Goal: Task Accomplishment & Management: Use online tool/utility

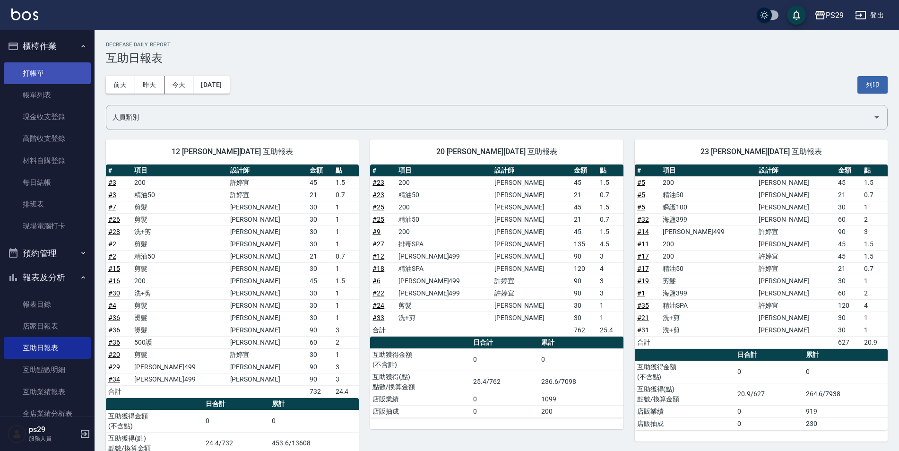
click at [53, 64] on link "打帳單" at bounding box center [47, 73] width 87 height 22
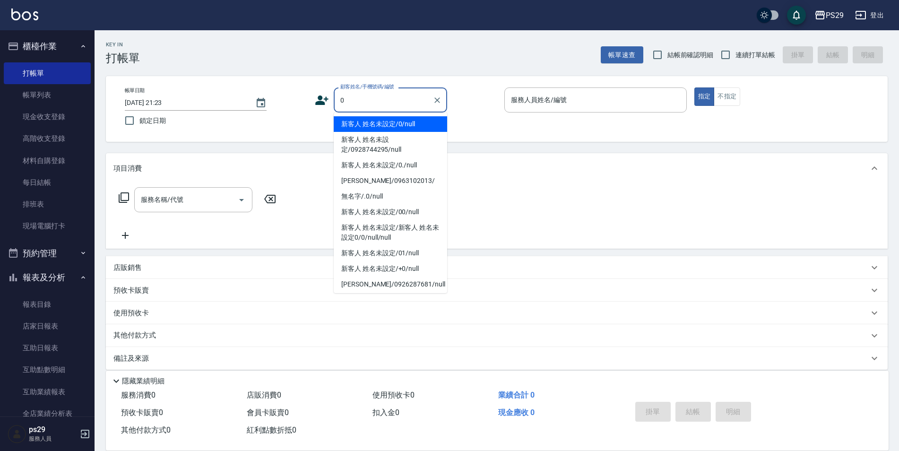
type input "新客人 姓名未設定/0/null"
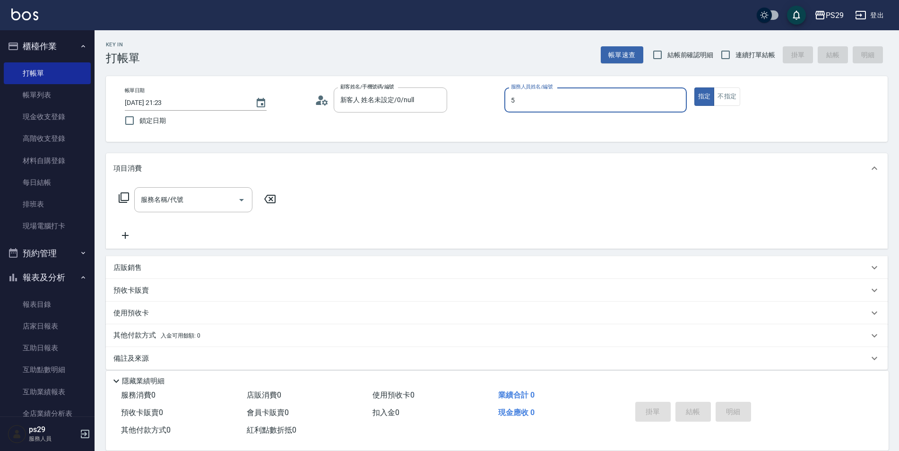
type input "[PERSON_NAME]維-5"
type button "true"
type input "1"
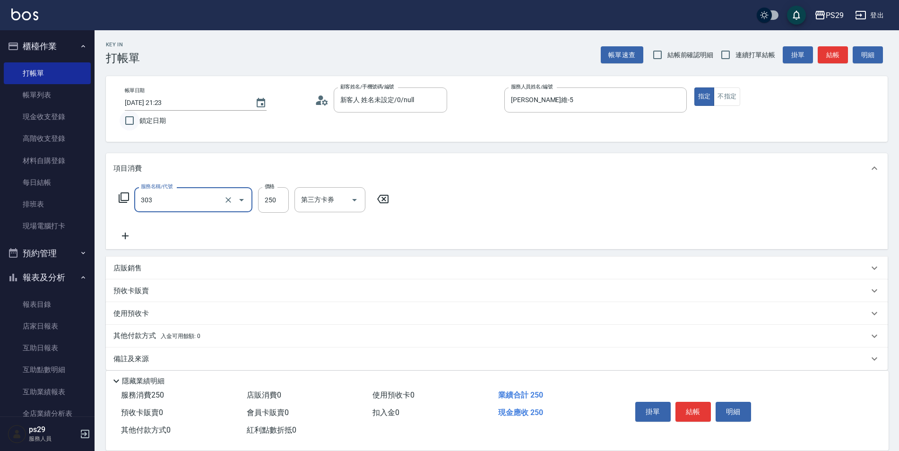
type input "剪髮(303)"
click at [137, 126] on input "鎖定日期" at bounding box center [130, 121] width 20 height 20
checkbox input "true"
click at [750, 55] on span "連續打單結帳" at bounding box center [756, 55] width 40 height 10
click at [736, 55] on input "連續打單結帳" at bounding box center [726, 55] width 20 height 20
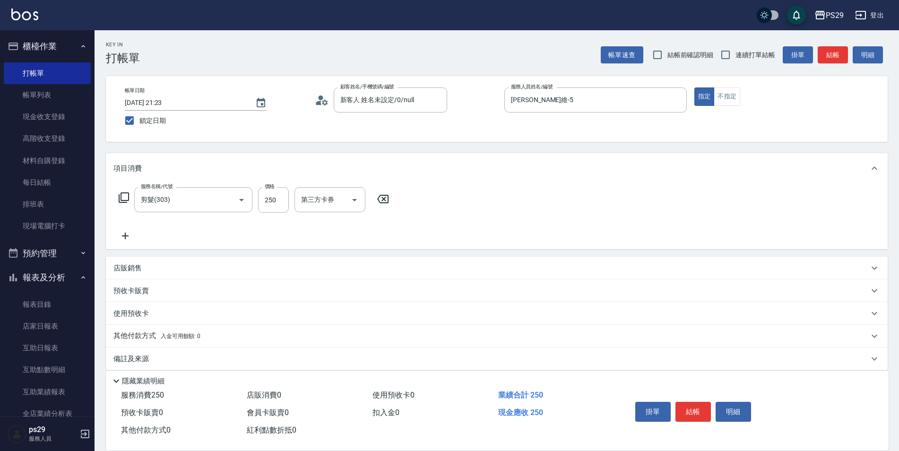
checkbox input "true"
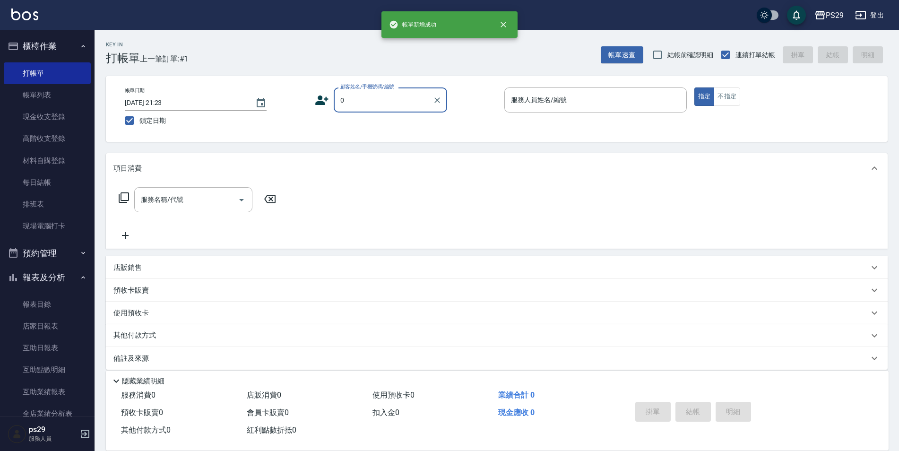
type input "新客人 姓名未設定/0/null"
type input "[PERSON_NAME]-3"
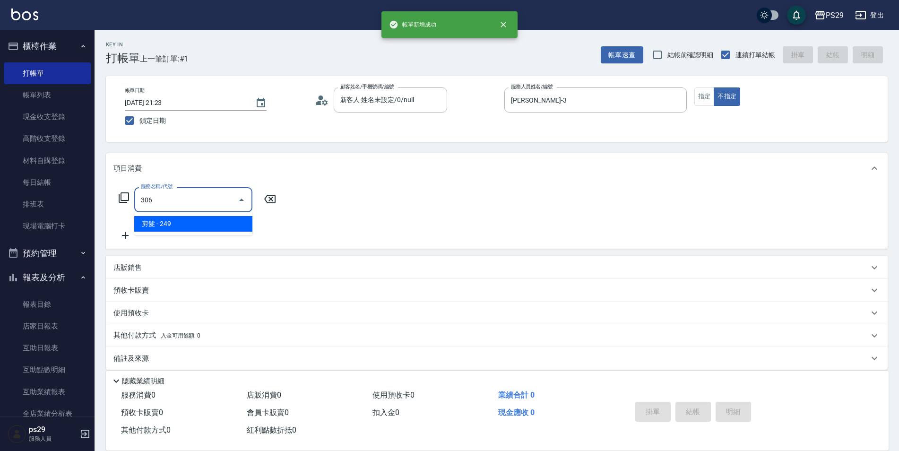
type input "剪髮(306)"
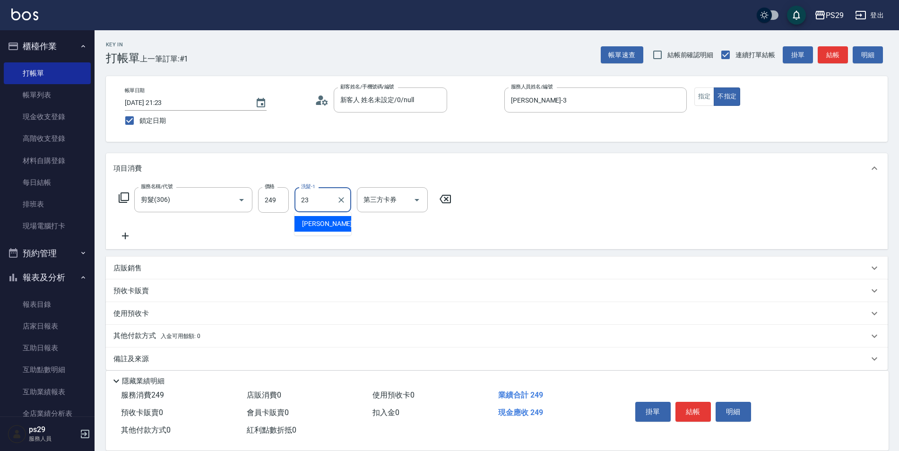
type input "[PERSON_NAME]-23"
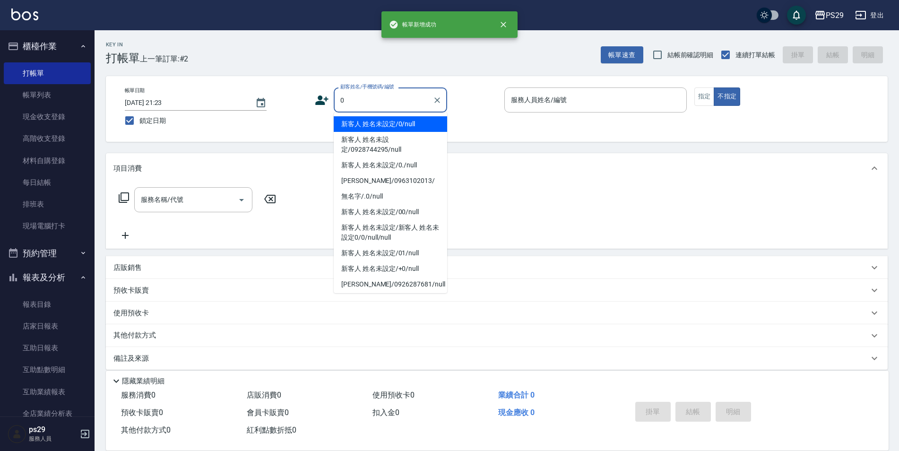
type input "新客人 姓名未設定/0/null"
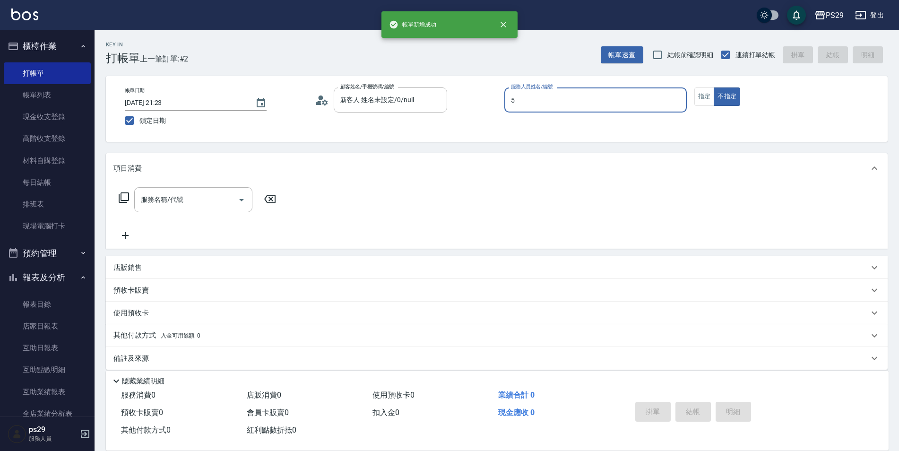
type input "[PERSON_NAME]維-5"
type button "false"
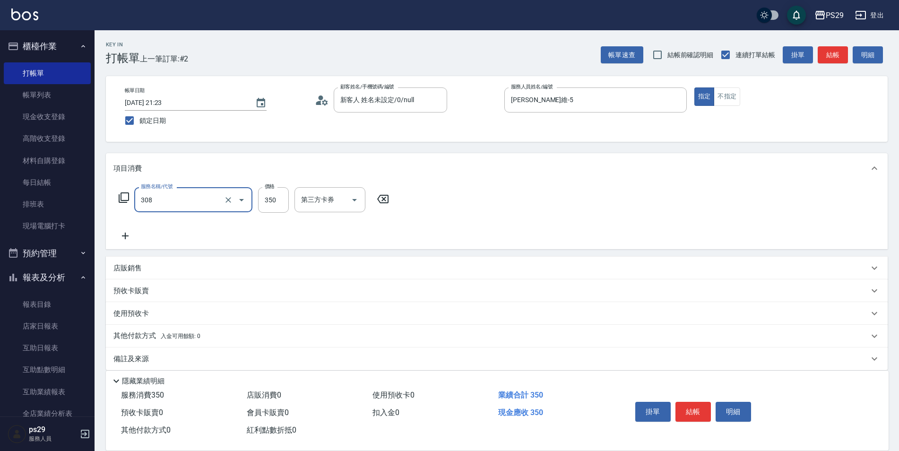
type input "洗+剪(308)"
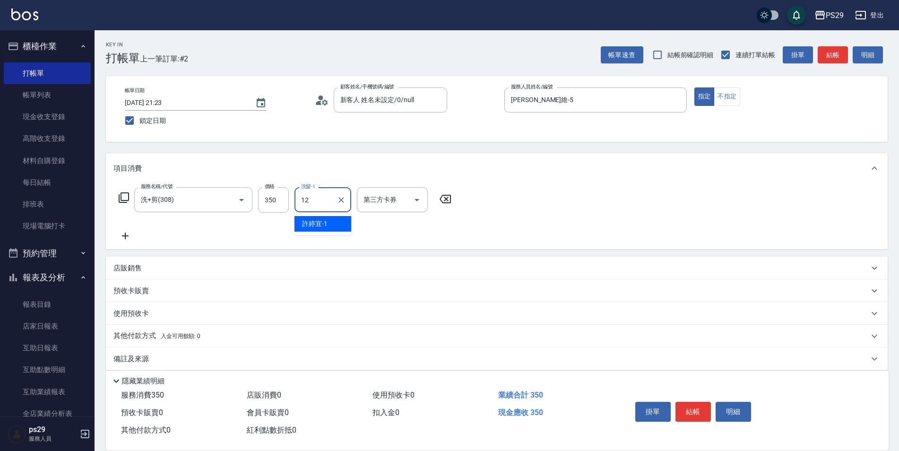
type input "[PERSON_NAME]-12"
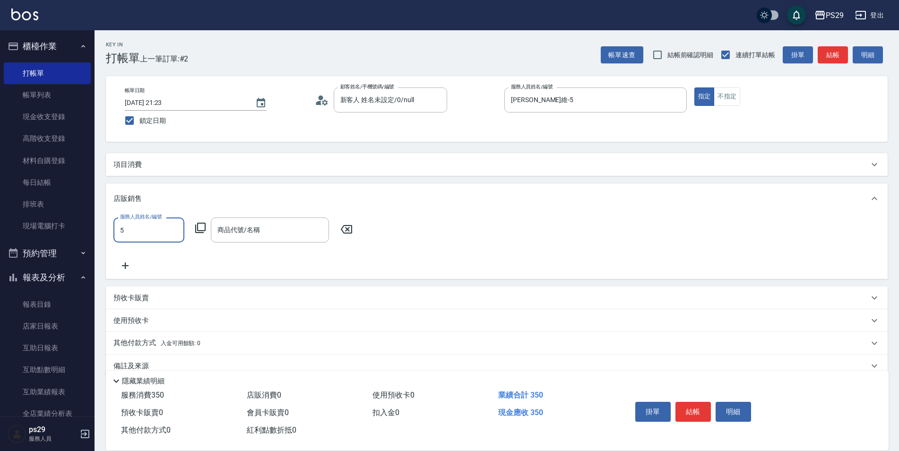
type input "[PERSON_NAME]維-5"
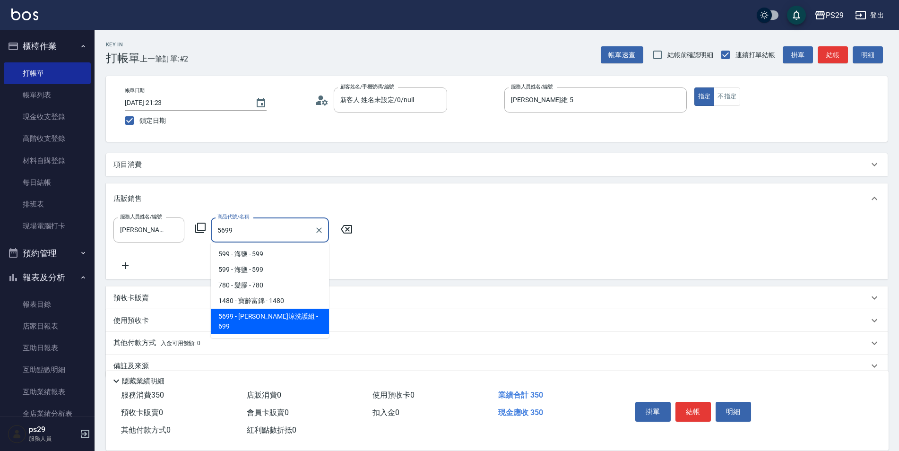
type input "水水沁涼洗護組"
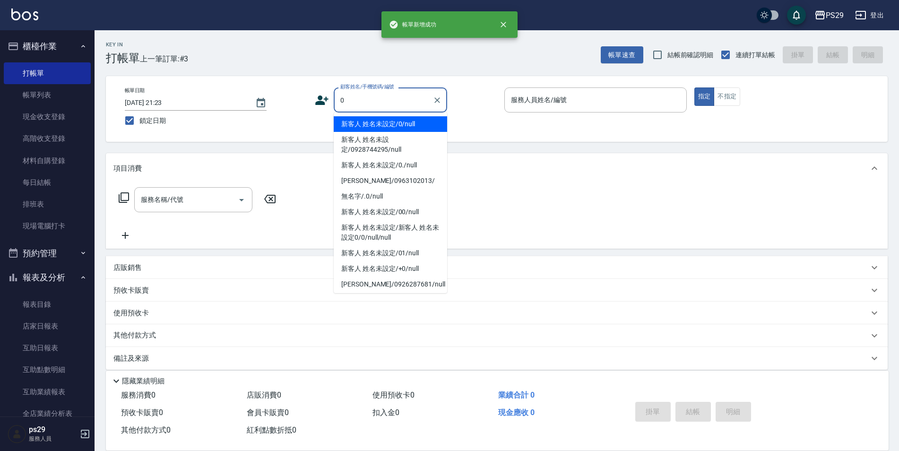
type input "新客人 姓名未設定/0/null"
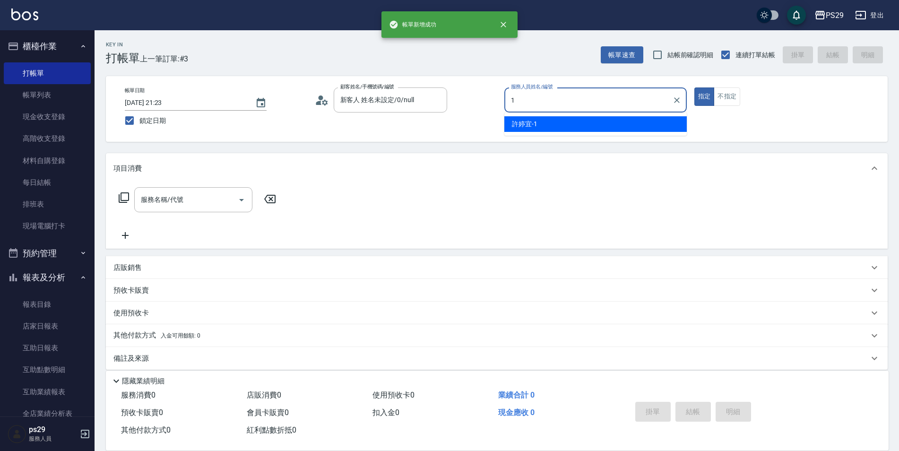
type input "[PERSON_NAME]-1"
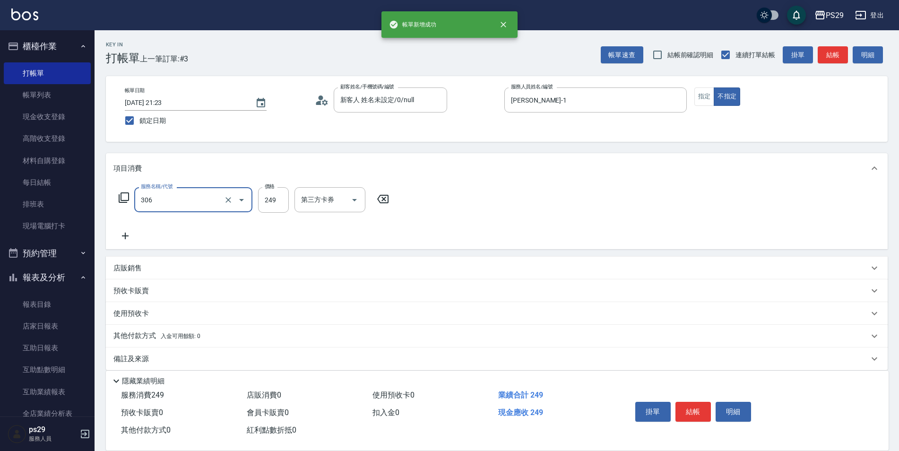
type input "剪髮(306)"
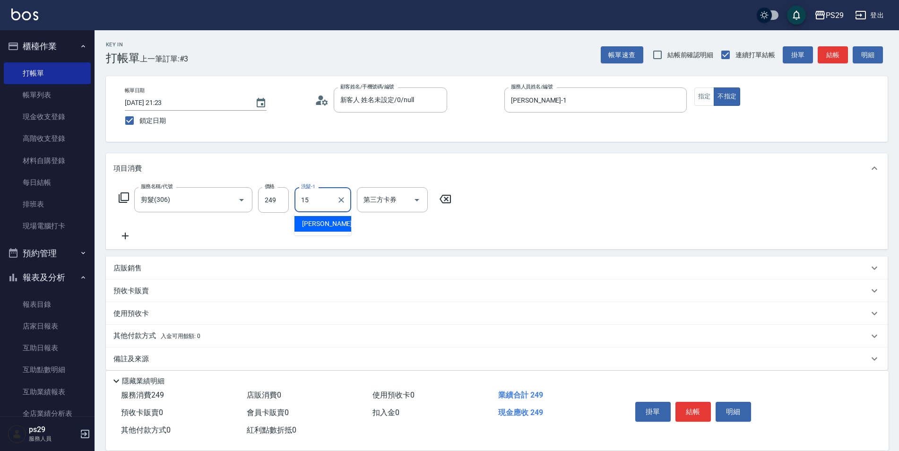
type input "[PERSON_NAME]-15"
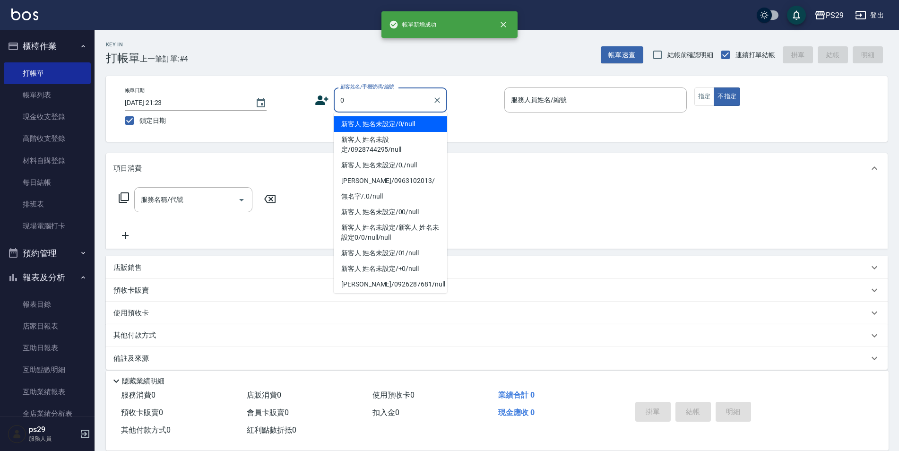
type input "新客人 姓名未設定/0/null"
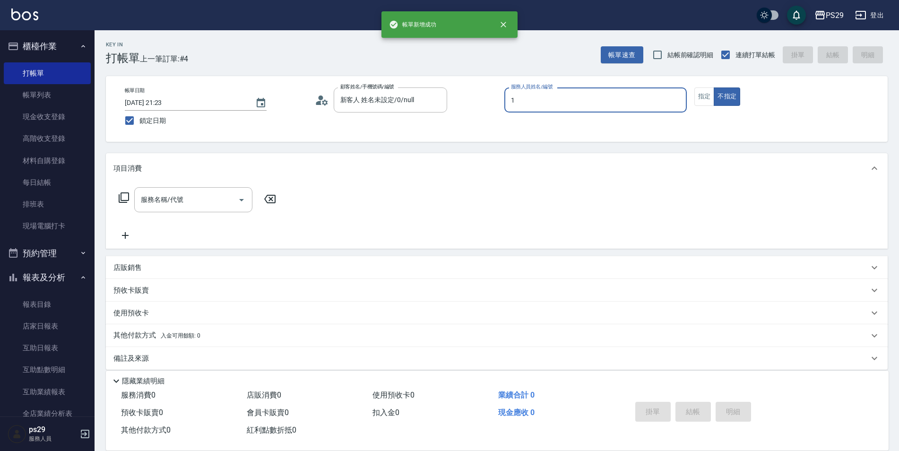
type input "[PERSON_NAME]-1"
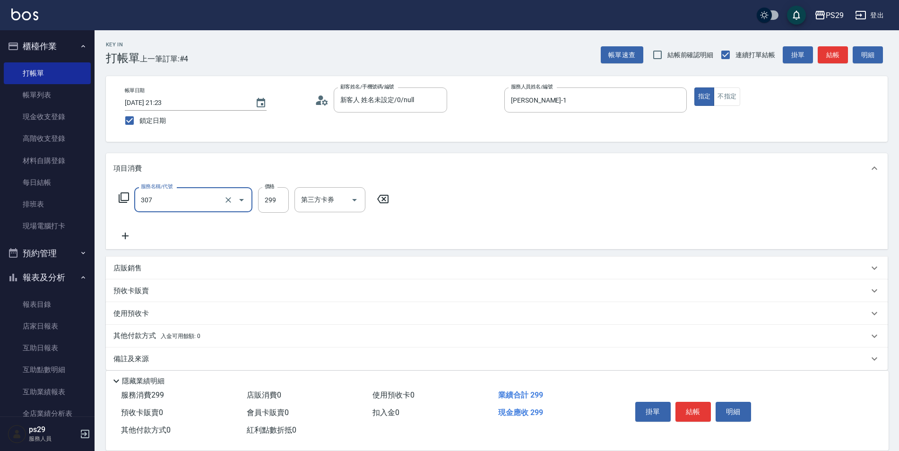
type input "剪髮(307)"
type input "[PERSON_NAME]-20"
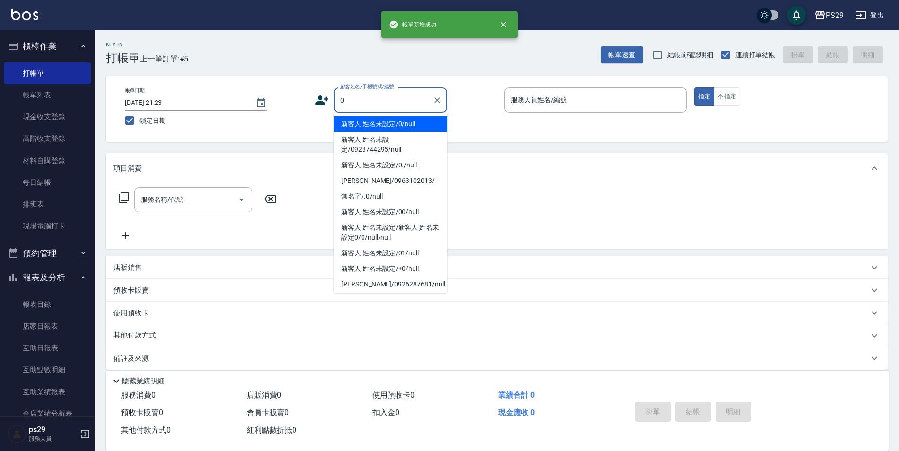
type input "新客人 姓名未設定/0/null"
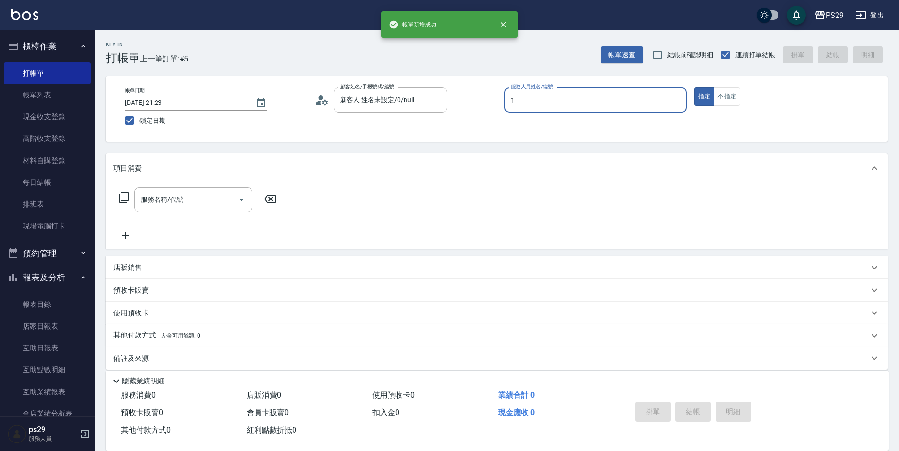
type input "[PERSON_NAME]-1"
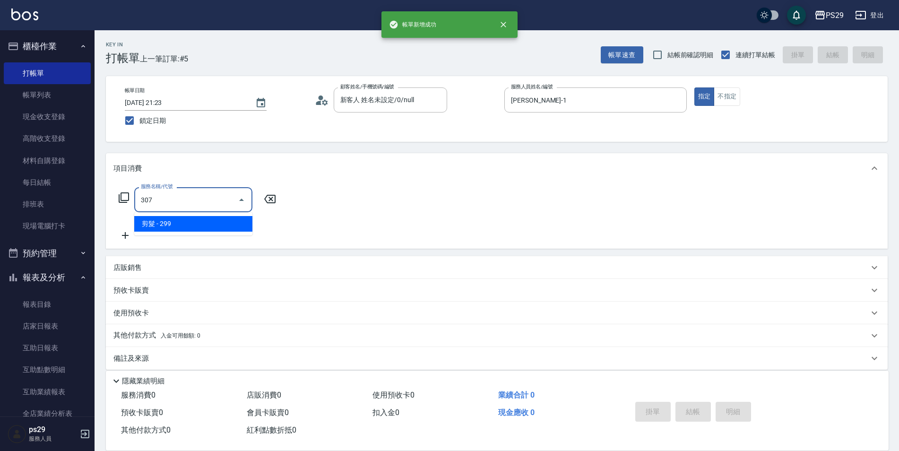
type input "剪髮(307)"
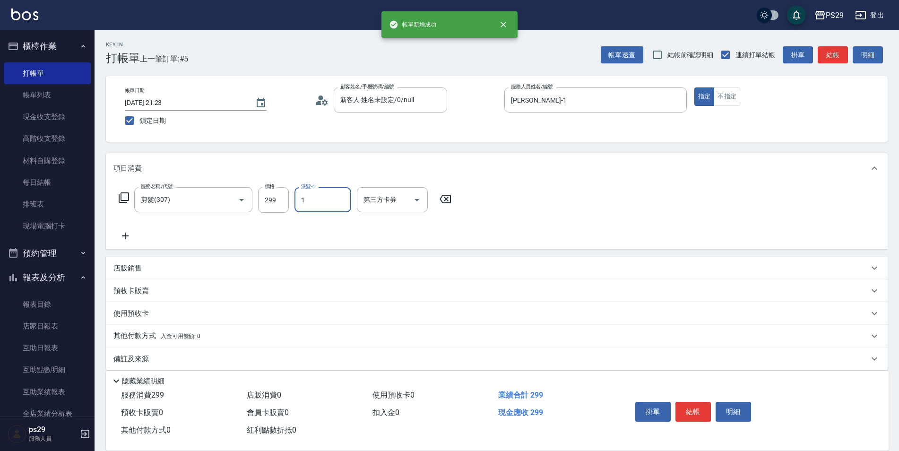
type input "[PERSON_NAME]-1"
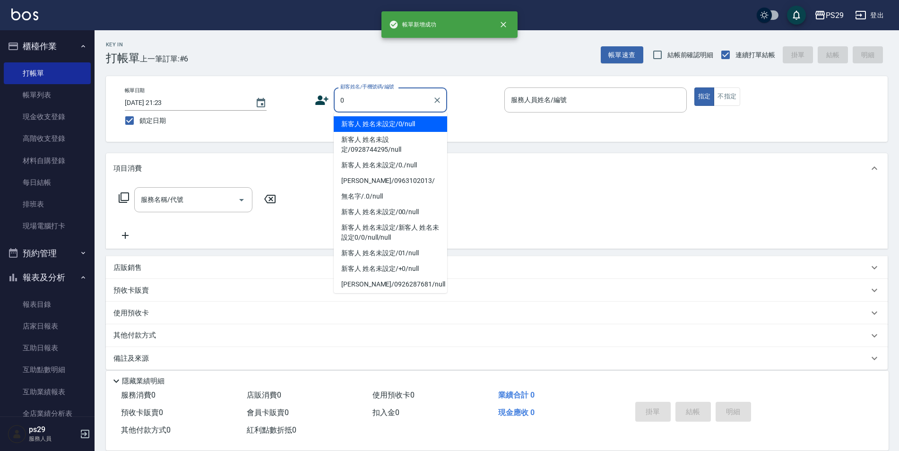
type input "新客人 姓名未設定/0/null"
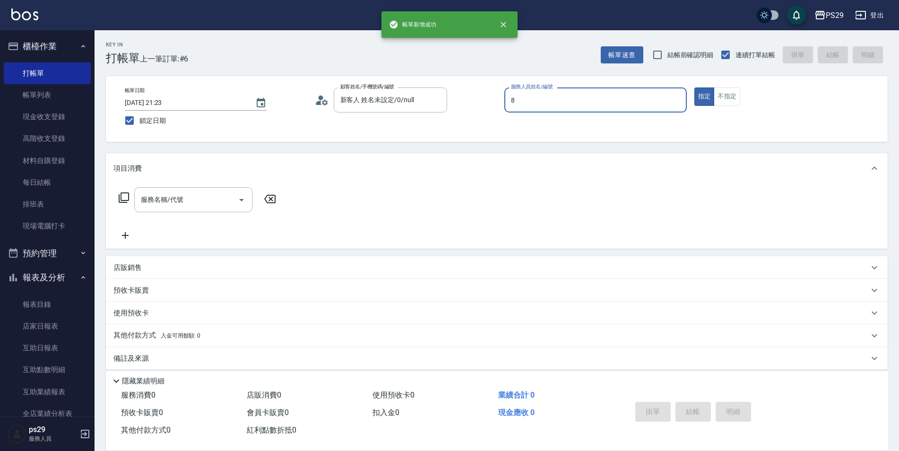
type input "[PERSON_NAME]-8"
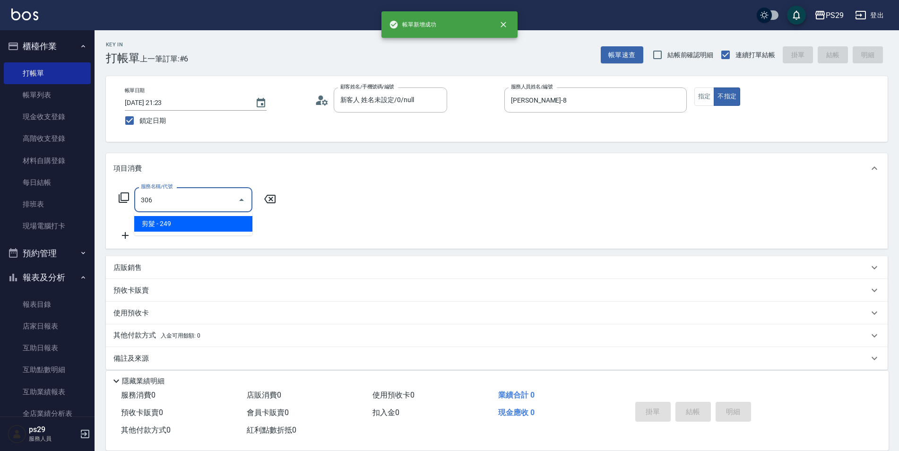
type input "剪髮(306)"
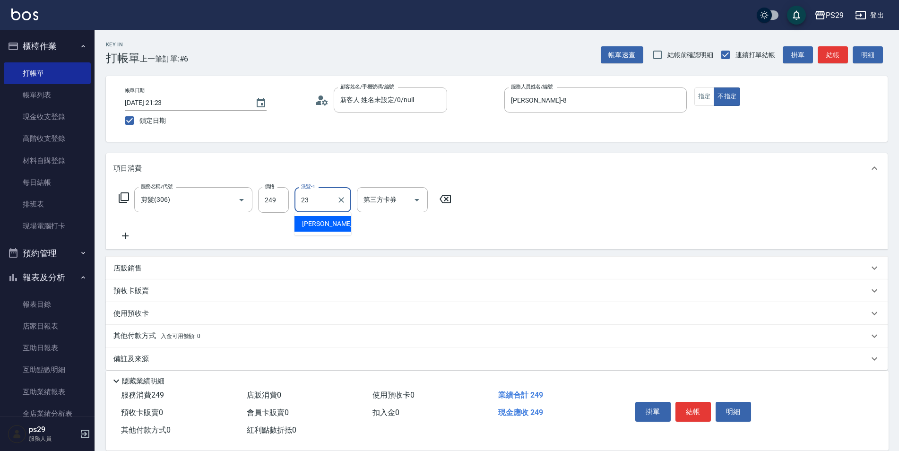
type input "[PERSON_NAME]-23"
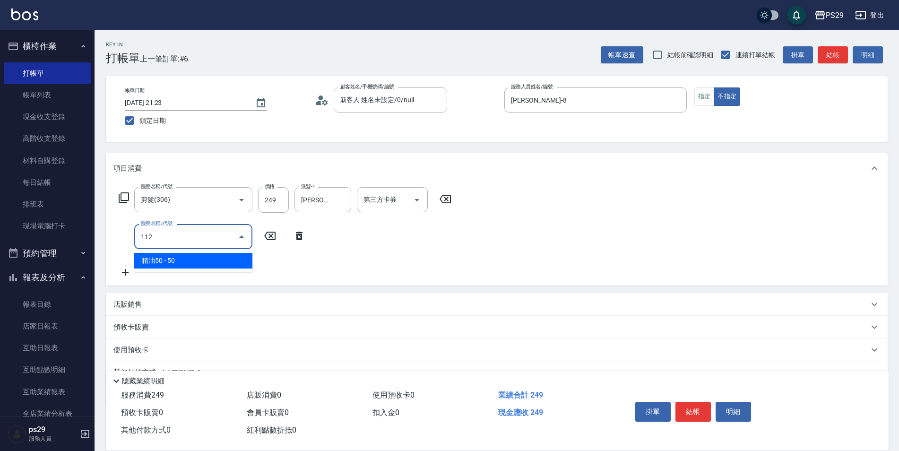
type input "精油50(112)"
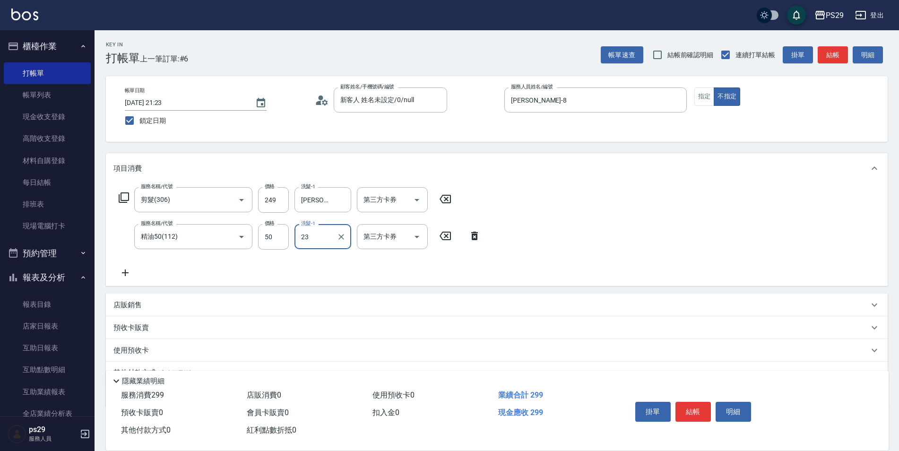
type input "[PERSON_NAME]-23"
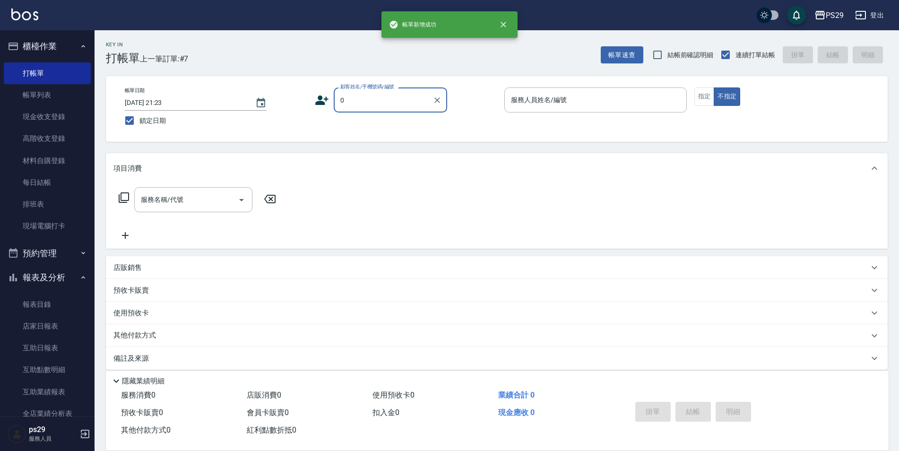
type input "新客人 姓名未設定/0/null"
type input "[PERSON_NAME]維-5"
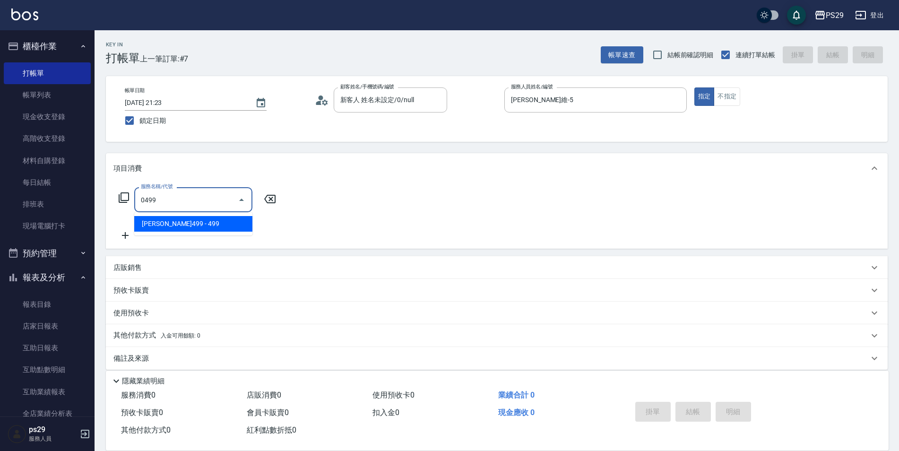
type input "[PERSON_NAME]499(0499)"
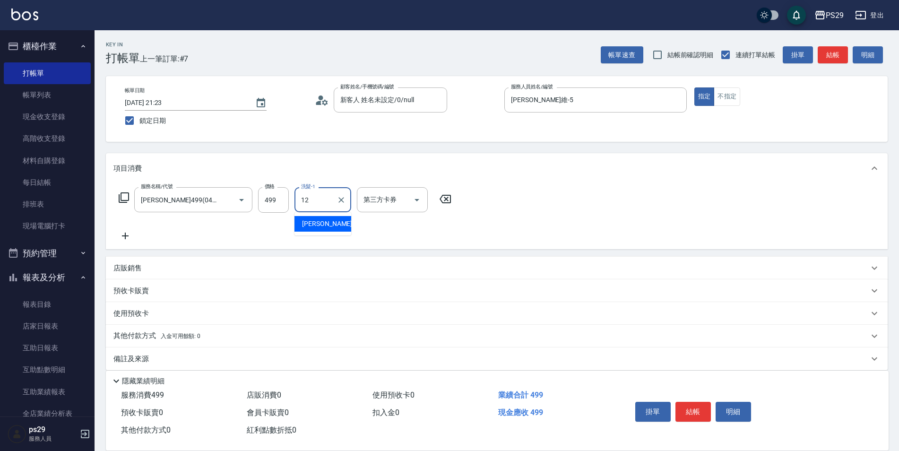
type input "[PERSON_NAME]-12"
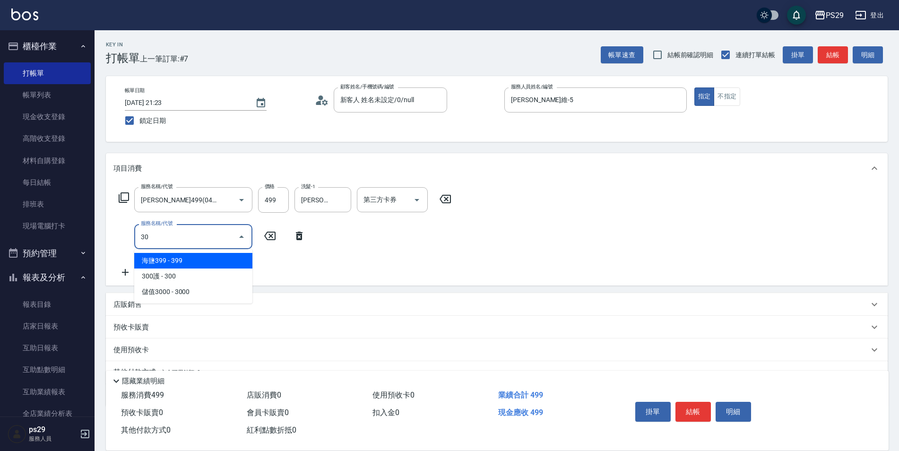
type input "303"
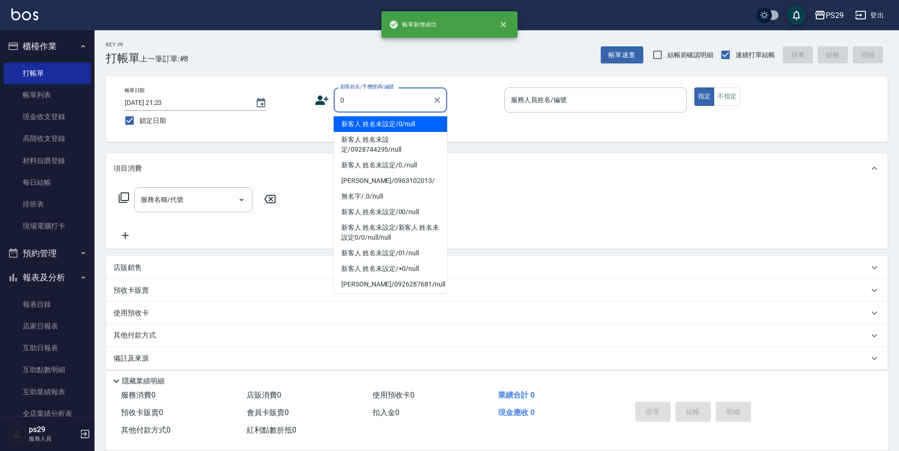
type input "新客人 姓名未設定/0/null"
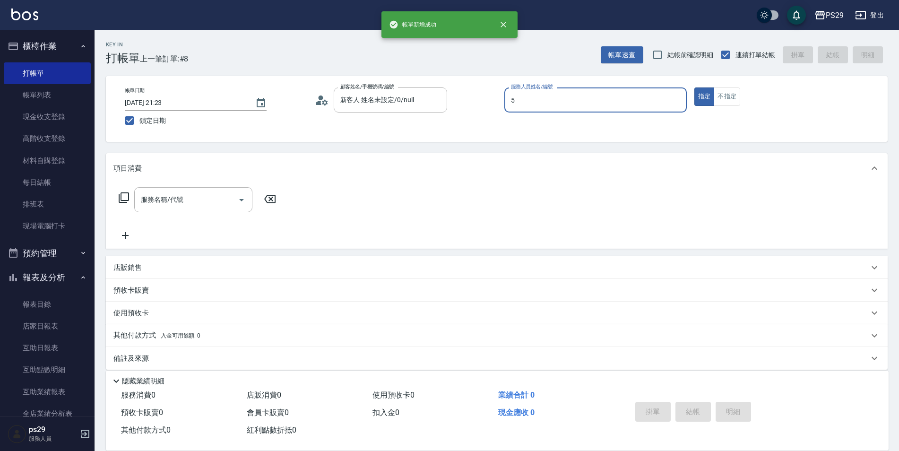
type input "[PERSON_NAME]維-5"
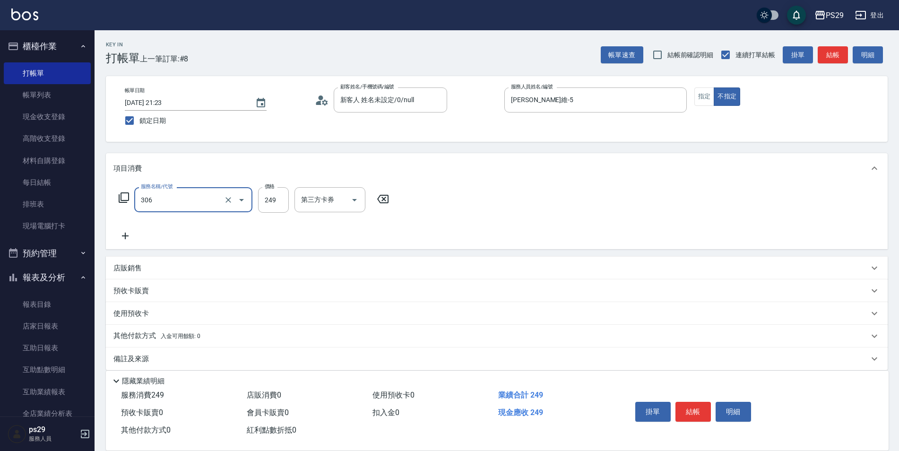
type input "剪髮(306)"
type input "[PERSON_NAME]-20"
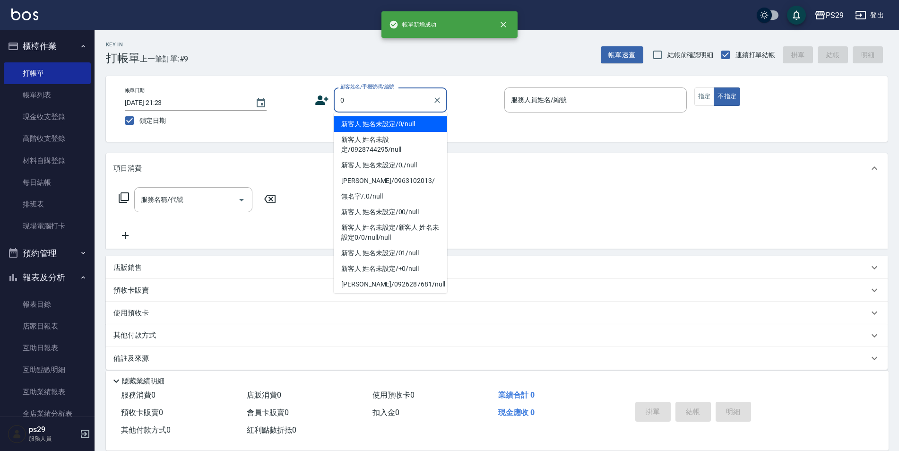
type input "新客人 姓名未設定/0/null"
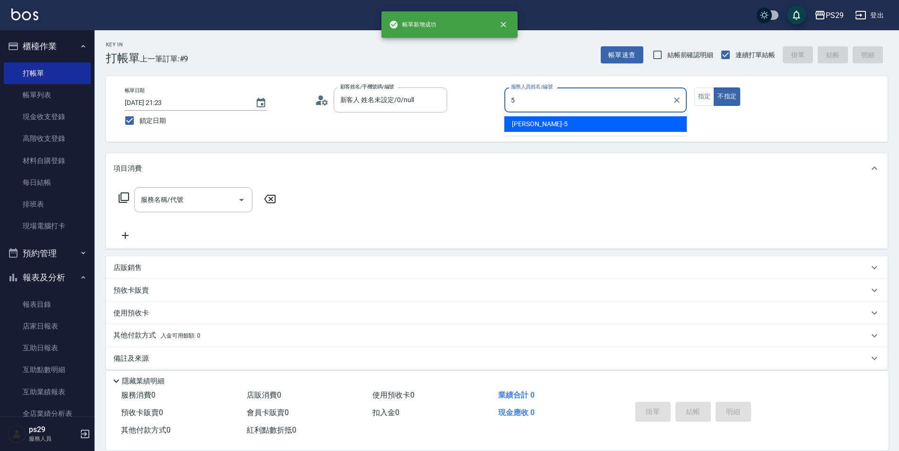
type input "[PERSON_NAME]維-5"
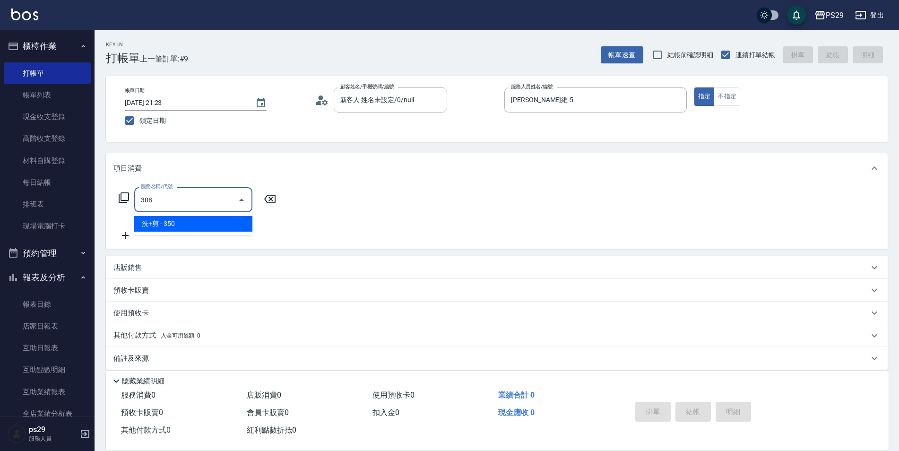
type input "洗+剪(308)"
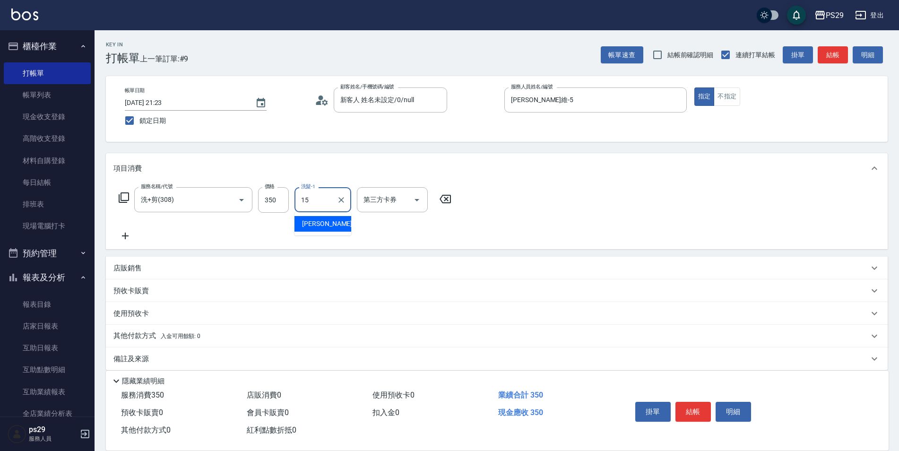
type input "[PERSON_NAME]-15"
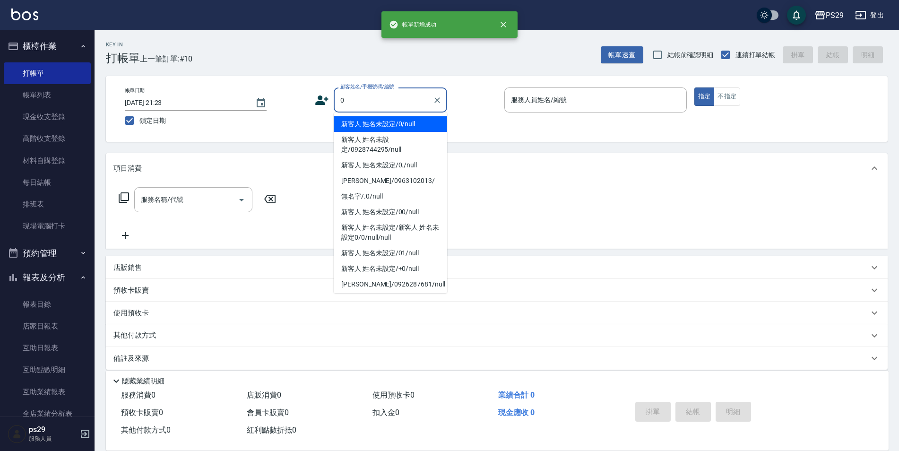
type input "新客人 姓名未設定/0/null"
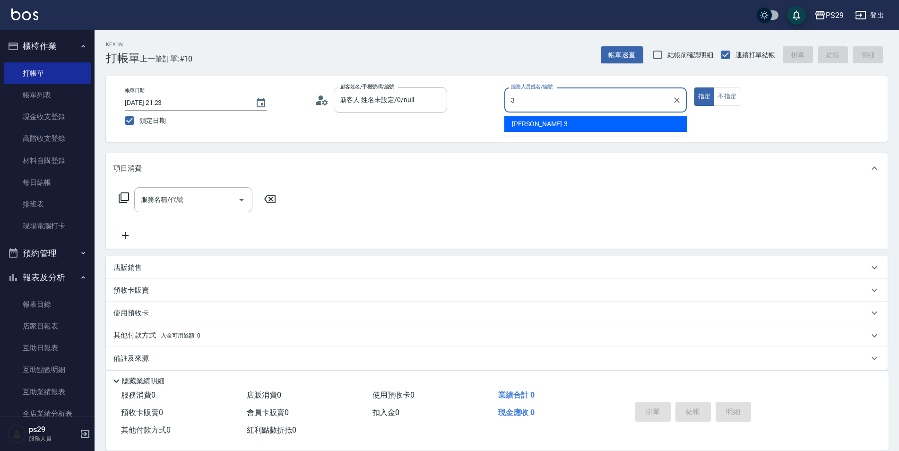
type input "[PERSON_NAME]-3"
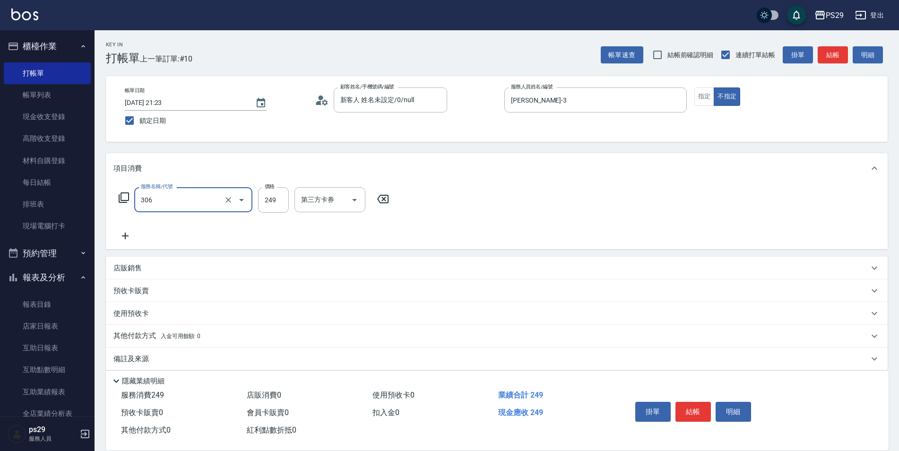
type input "剪髮(306)"
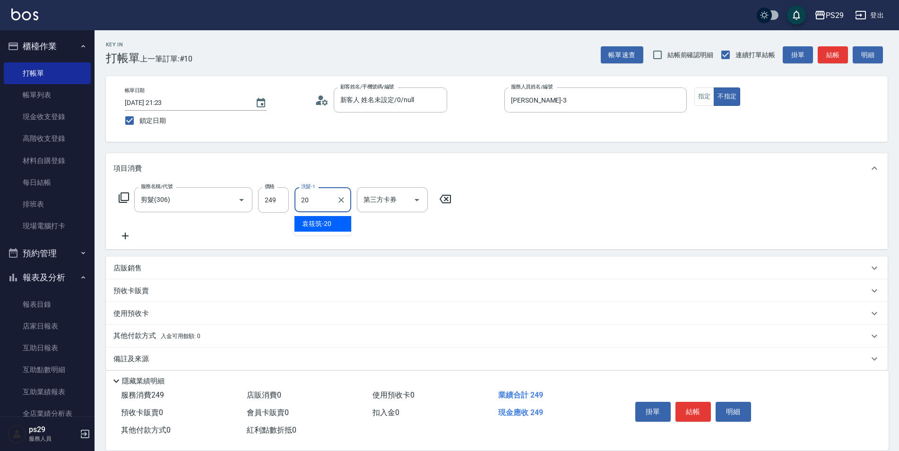
type input "[PERSON_NAME]-20"
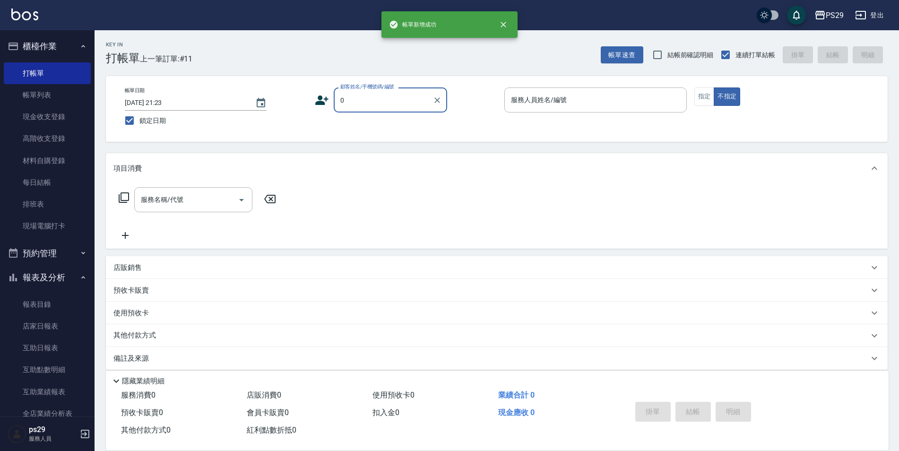
type input "新客人 姓名未設定/0/null"
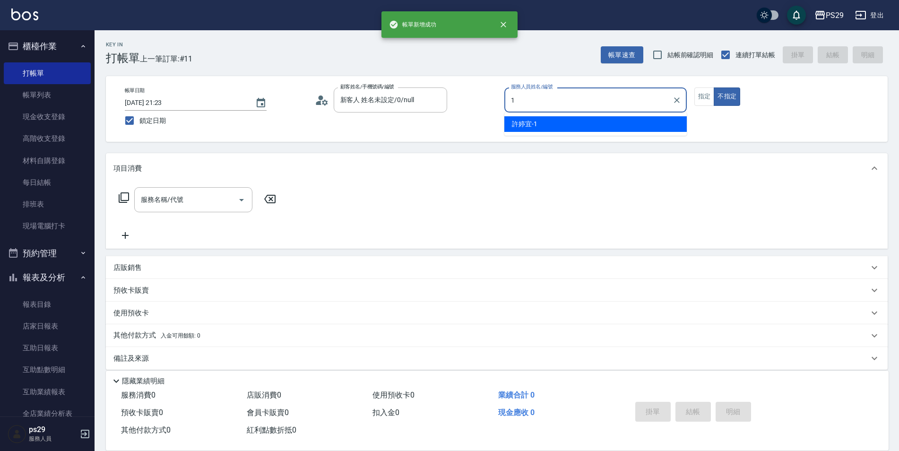
type input "[PERSON_NAME]-1"
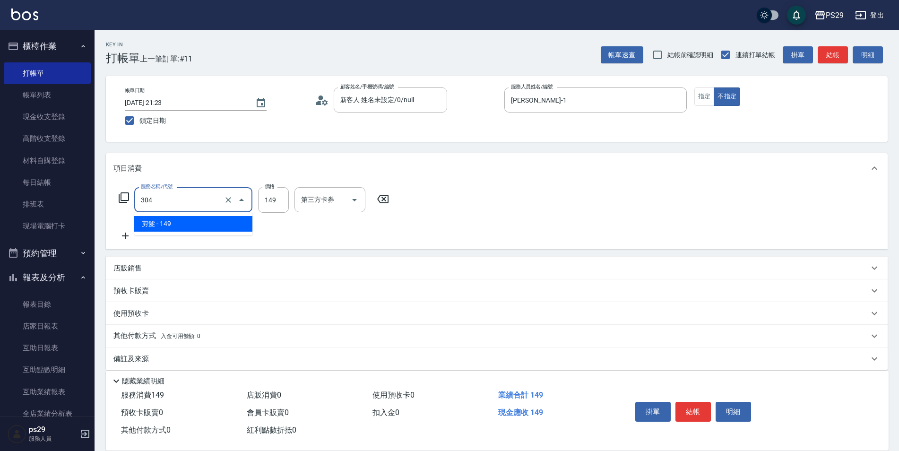
type input "剪髮(304)"
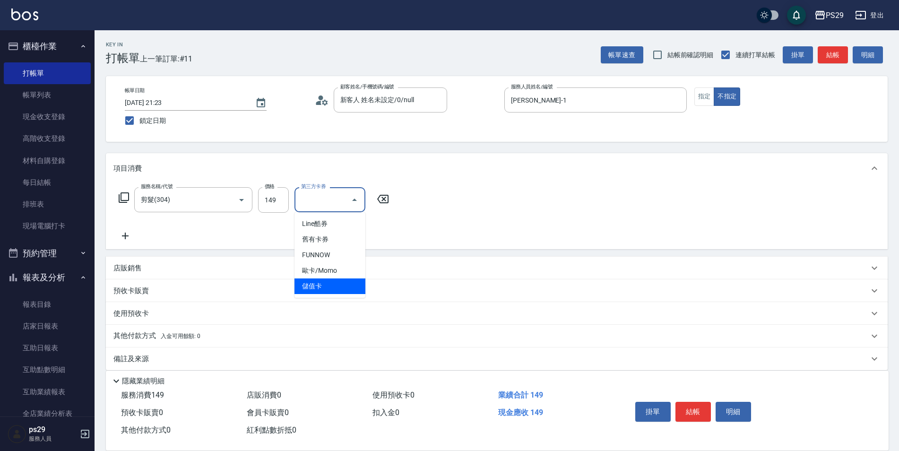
type input "儲值卡"
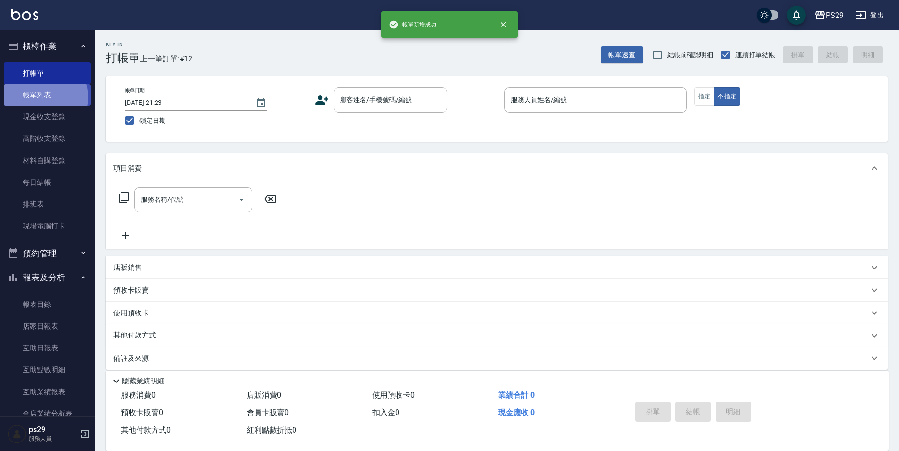
click at [38, 97] on link "帳單列表" at bounding box center [47, 95] width 87 height 22
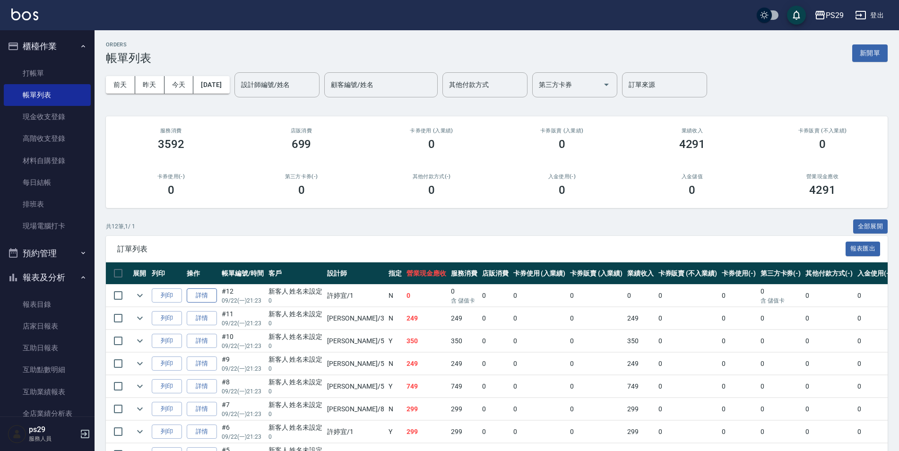
click at [210, 295] on link "詳情" at bounding box center [202, 295] width 30 height 15
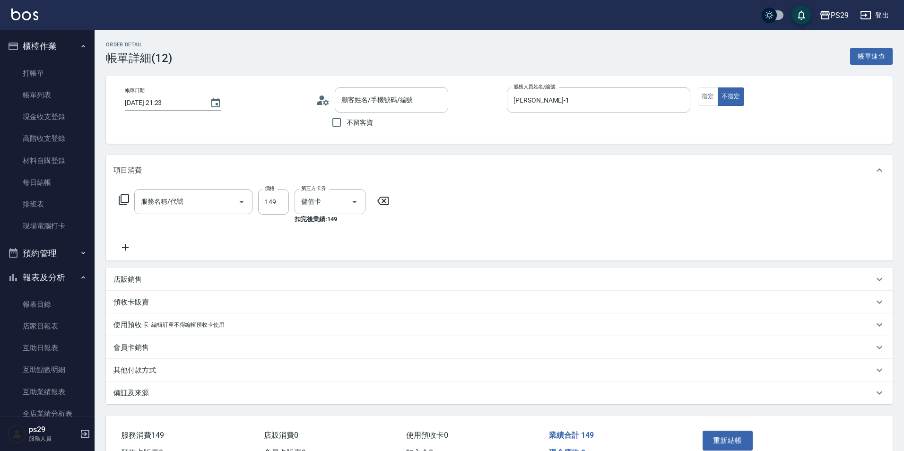
type input "[DATE] 21:23"
type input "[PERSON_NAME]-1"
type input "剪髮(304)"
type input "新客人 姓名未設定/0/null"
click at [341, 200] on icon "Clear" at bounding box center [341, 201] width 9 height 9
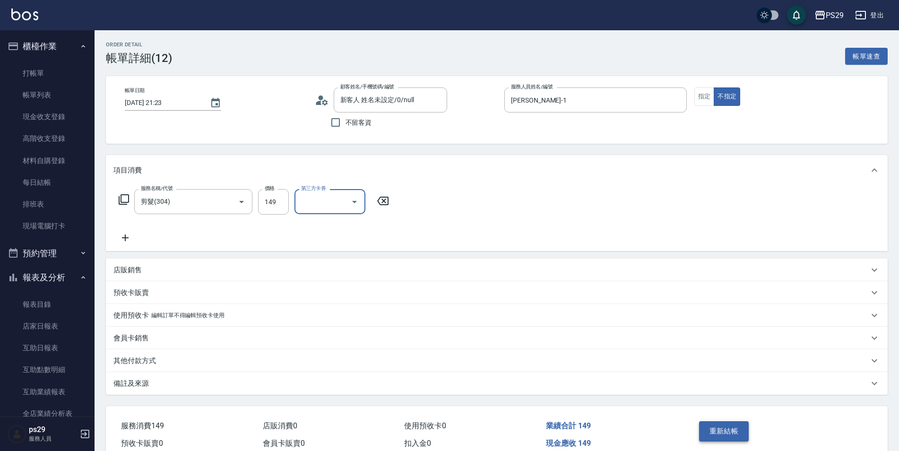
scroll to position [46, 0]
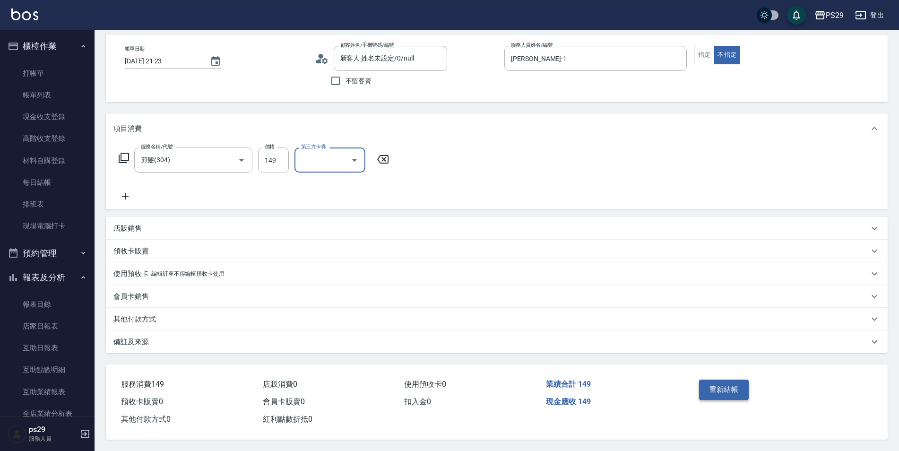
click at [742, 395] on button "重新結帳" at bounding box center [724, 390] width 50 height 20
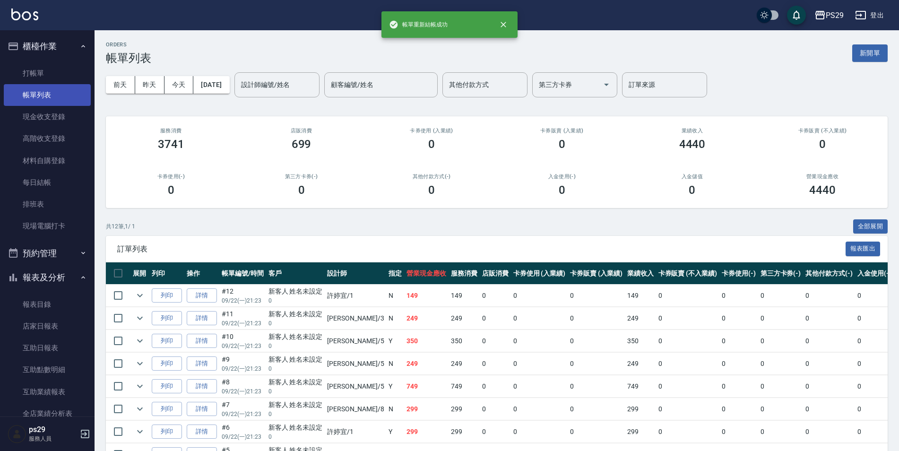
click at [49, 91] on link "帳單列表" at bounding box center [47, 95] width 87 height 22
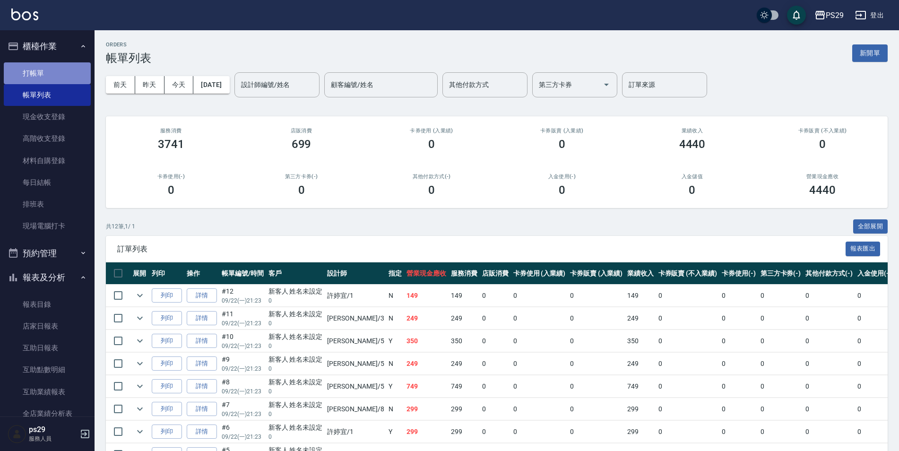
click at [56, 66] on link "打帳單" at bounding box center [47, 73] width 87 height 22
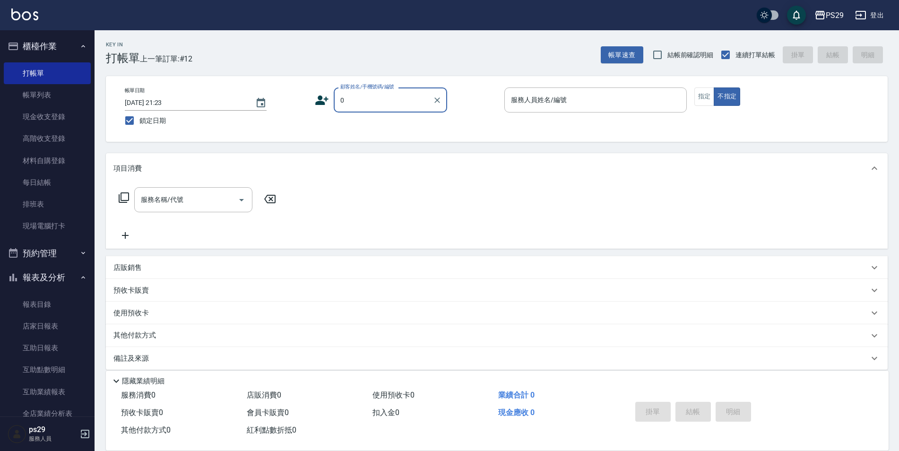
type input "新客人 姓名未設定/0/null"
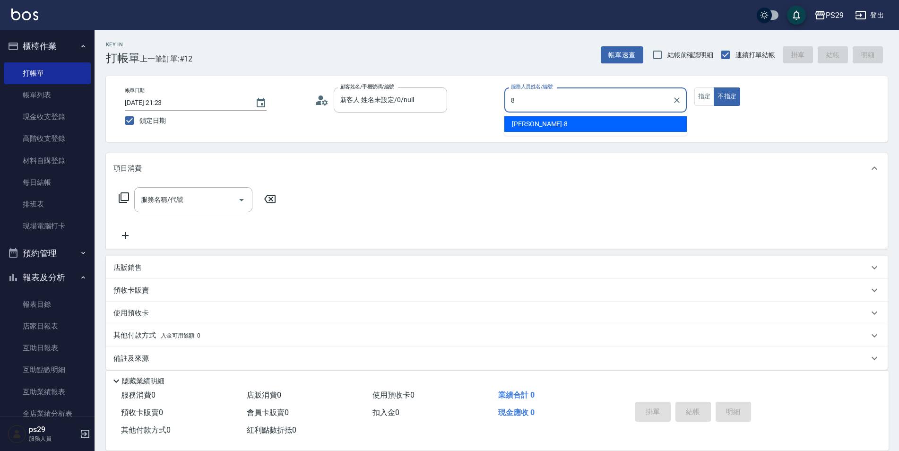
type input "[PERSON_NAME]-8"
type button "false"
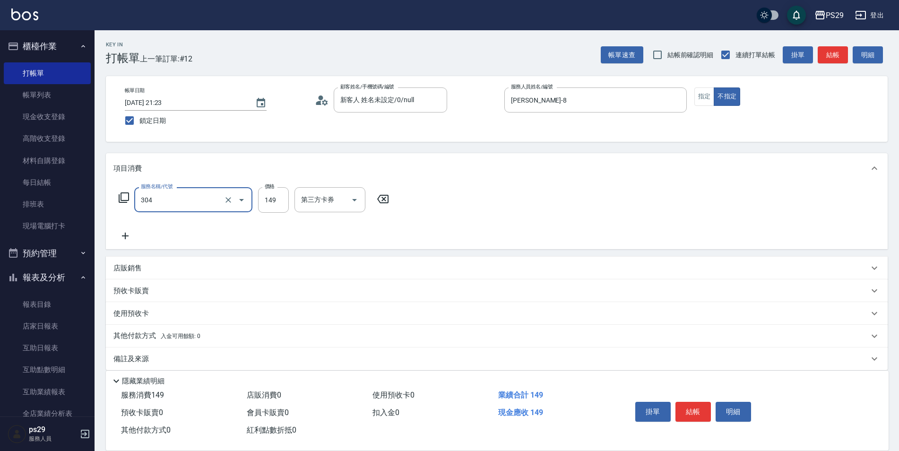
type input "304"
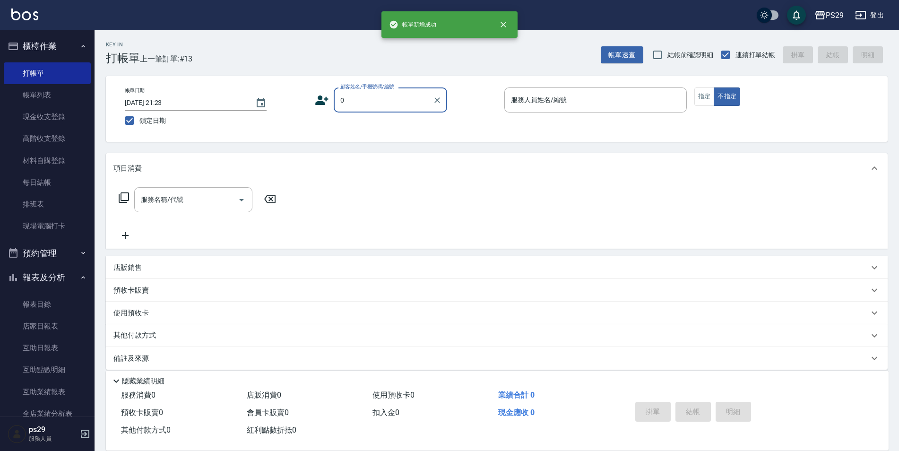
type input "新客人 姓名未設定/0/null"
type input "[PERSON_NAME]維-5"
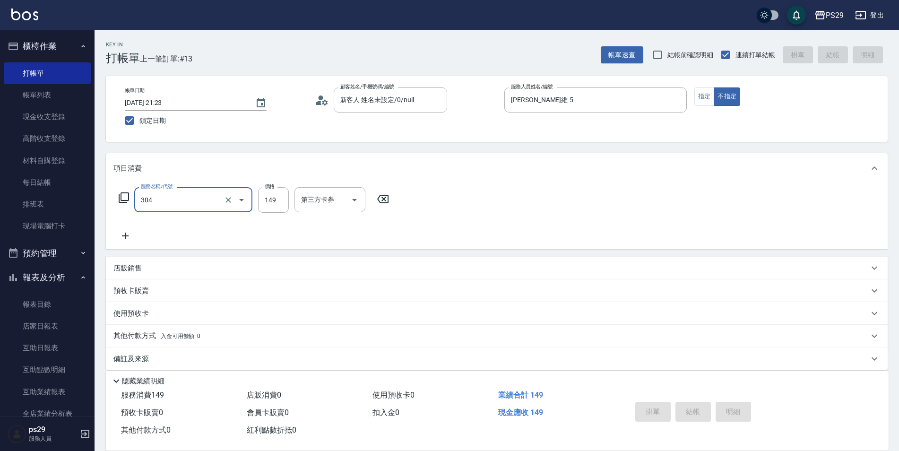
type input "304"
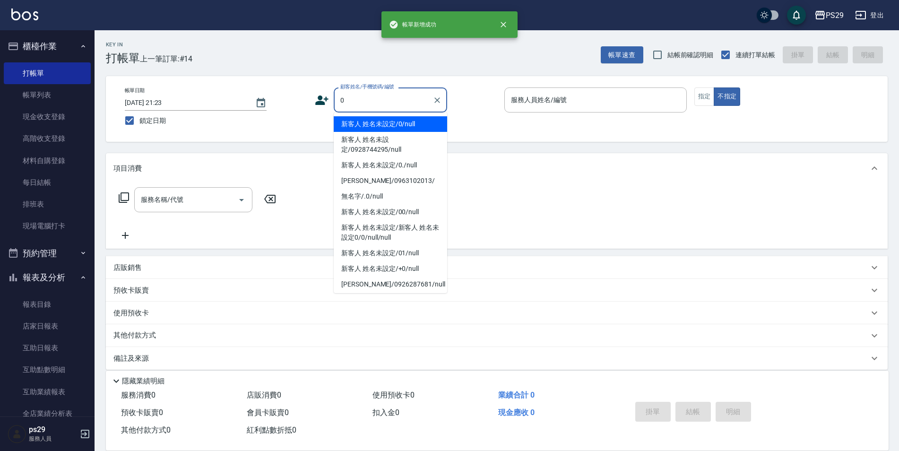
type input "新客人 姓名未設定/0/null"
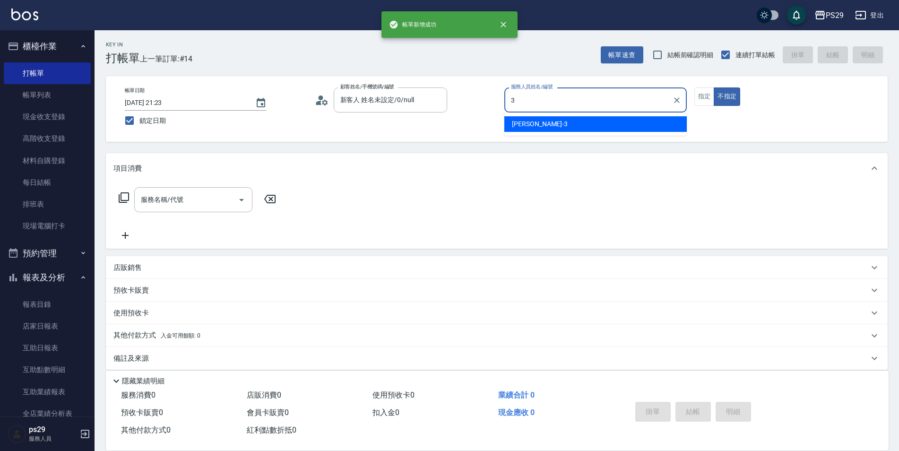
type input "[PERSON_NAME]-3"
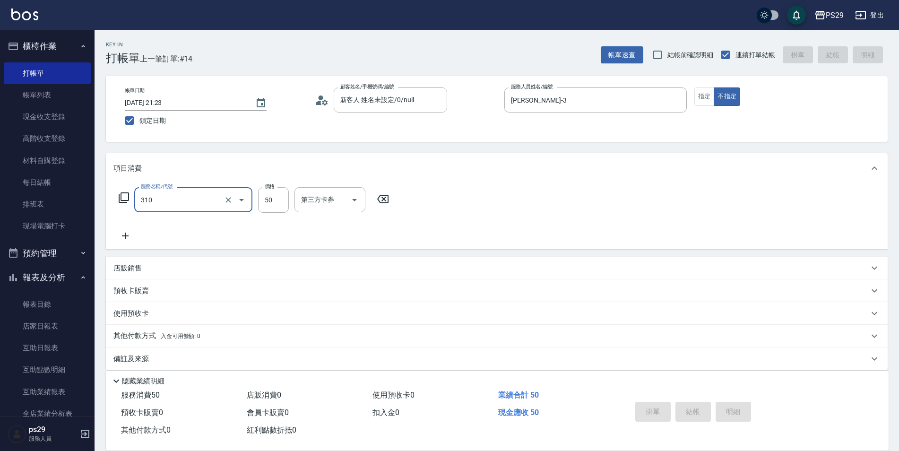
type input "310"
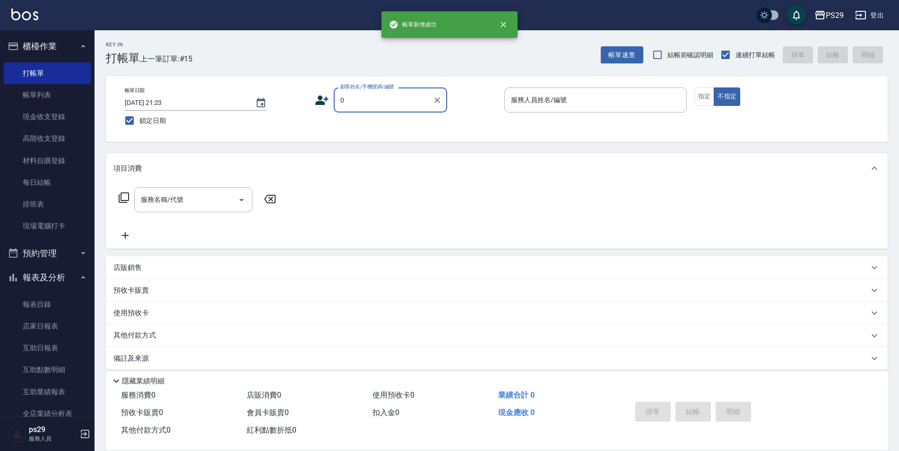
type input "新客人 姓名未設定/0/null"
type input "[PERSON_NAME]-1"
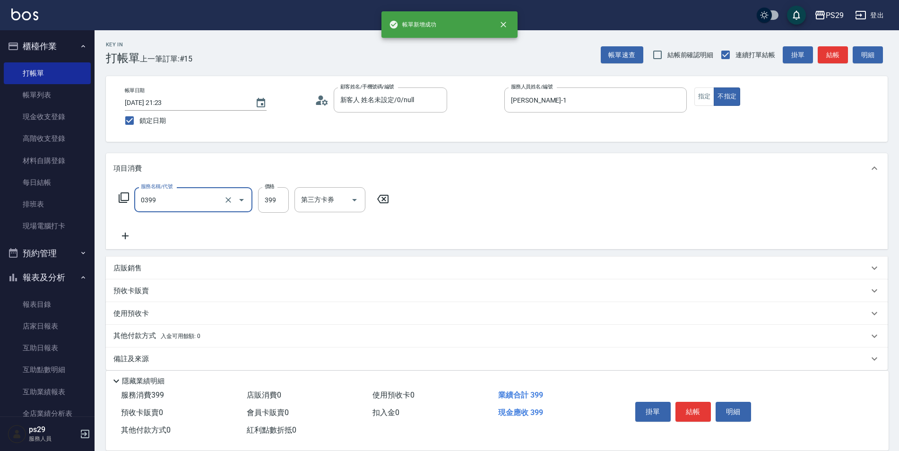
type input "海鹽399(0399)"
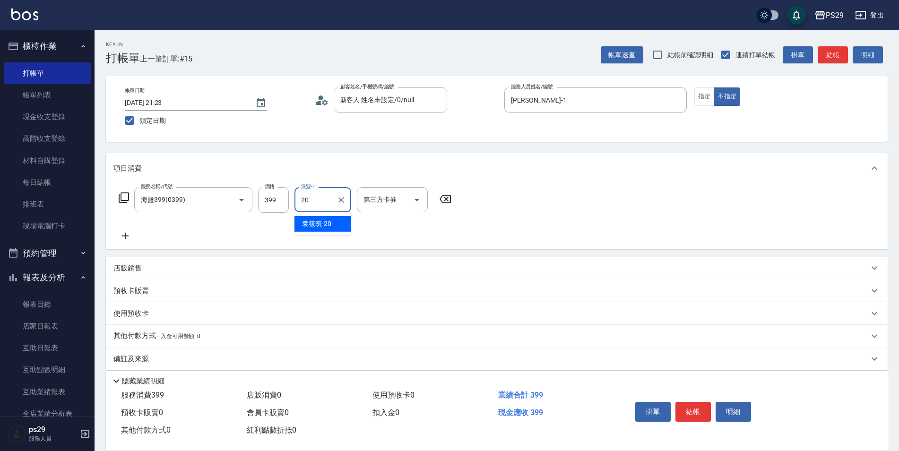
type input "[PERSON_NAME]-20"
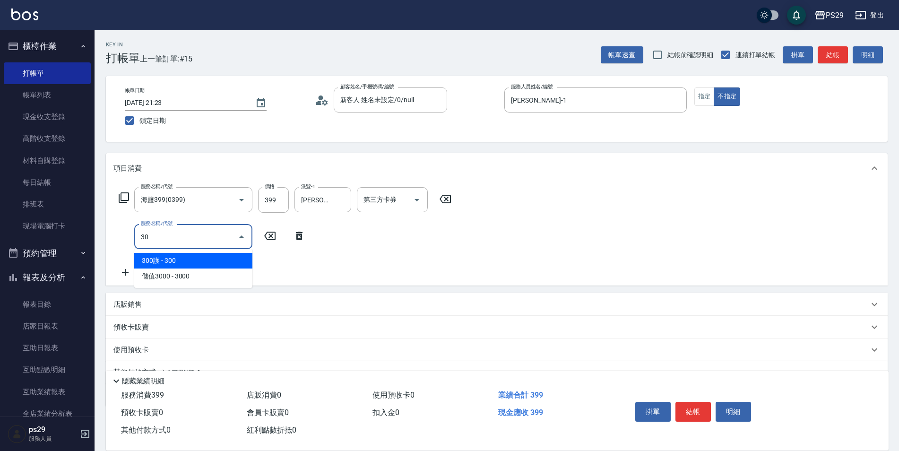
type input "304"
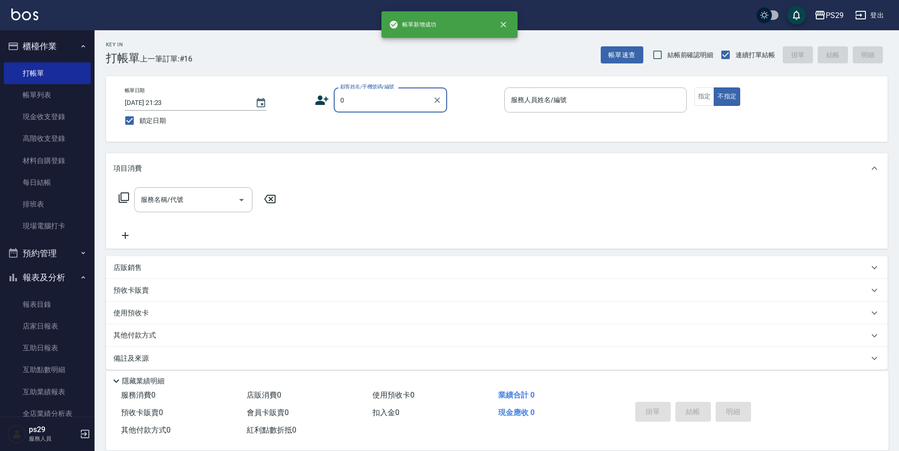
type input "新客人 姓名未設定/0/null"
type input "[PERSON_NAME]-3"
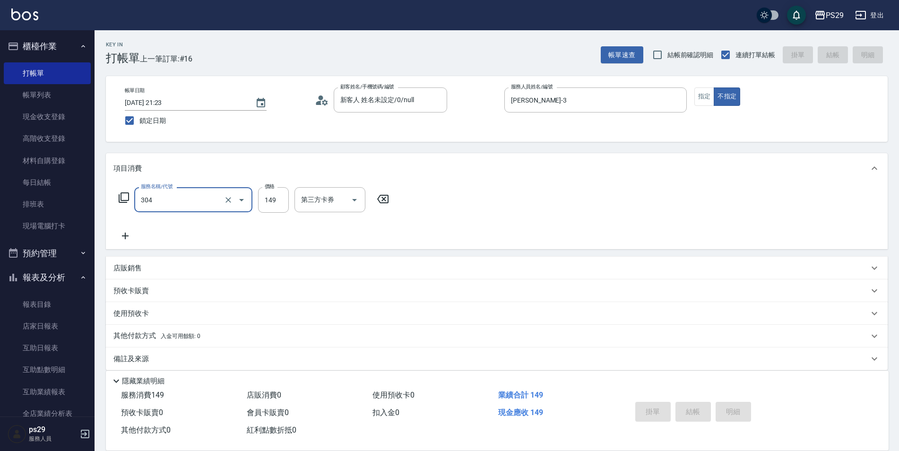
type input "304"
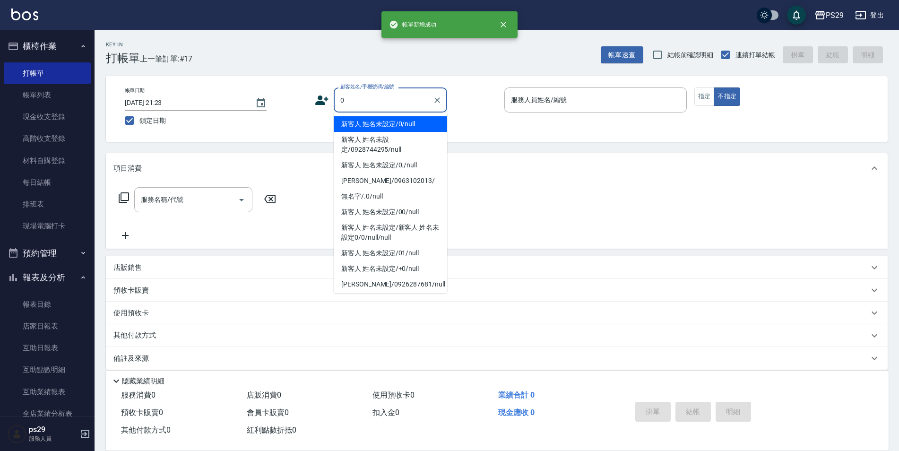
type input "新客人 姓名未設定/0/null"
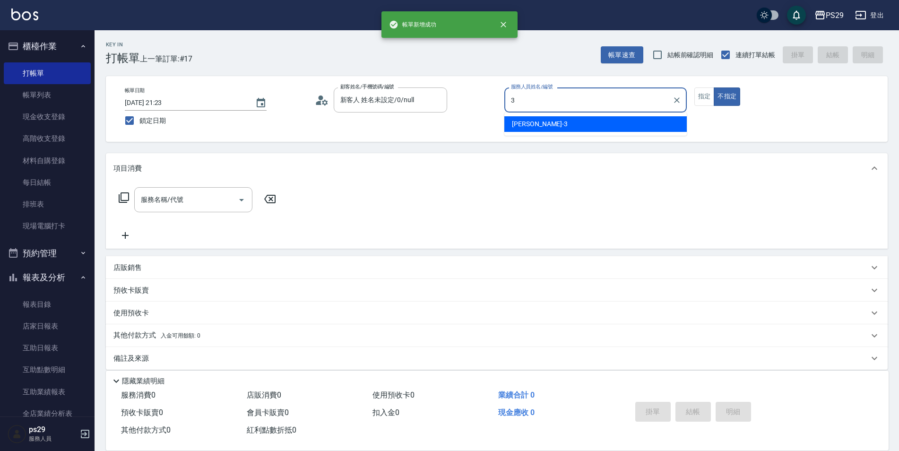
type input "[PERSON_NAME]-3"
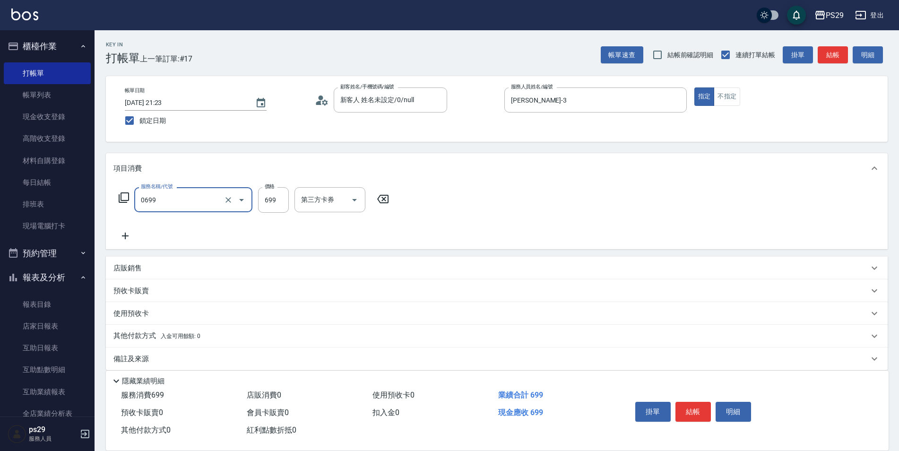
type input "精油SPA(0699)"
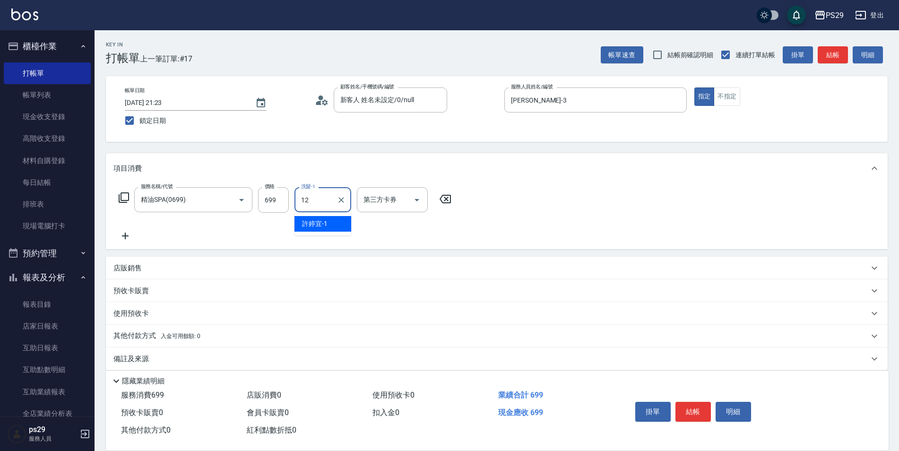
type input "[PERSON_NAME]-12"
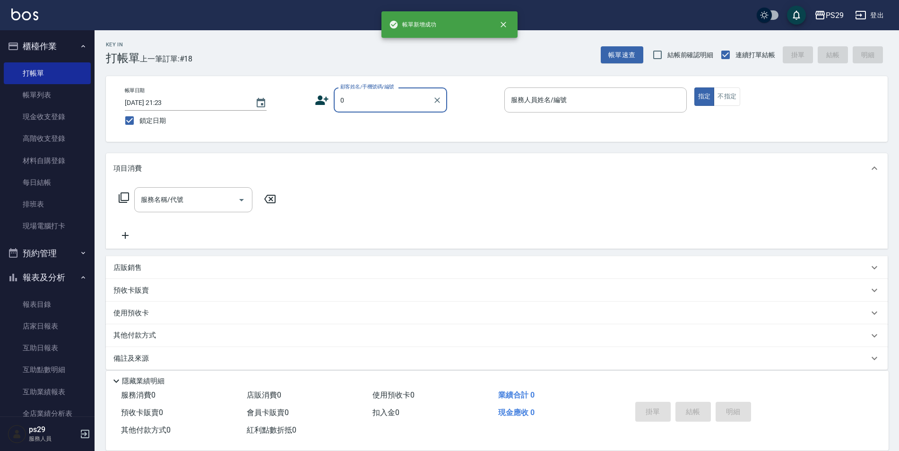
type input "新客人 姓名未設定/0/null"
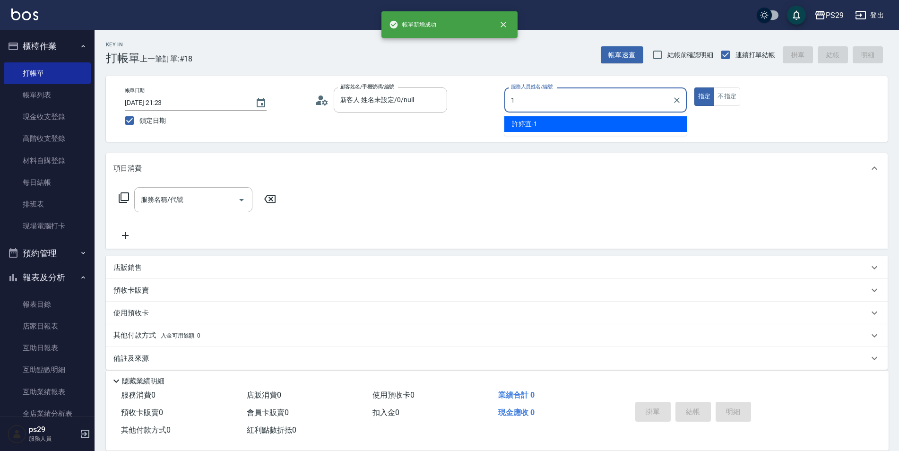
type input "[PERSON_NAME]-1"
type button "true"
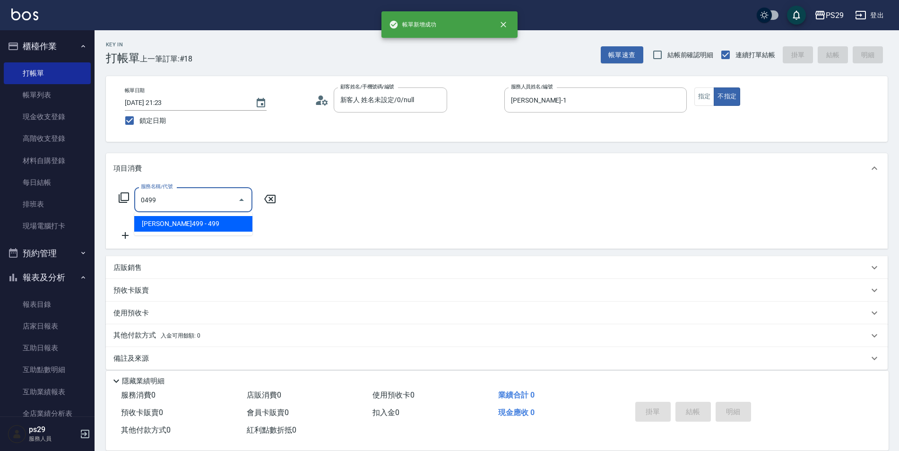
type input "[PERSON_NAME]499(0499)"
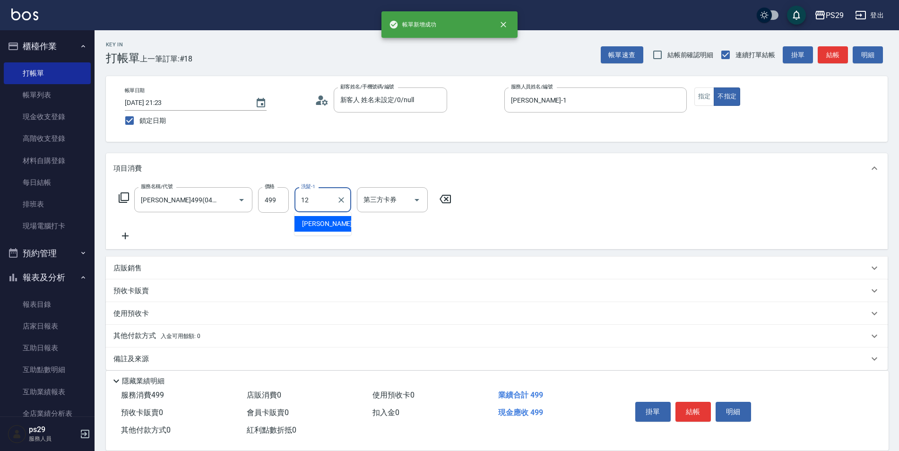
type input "[PERSON_NAME]-12"
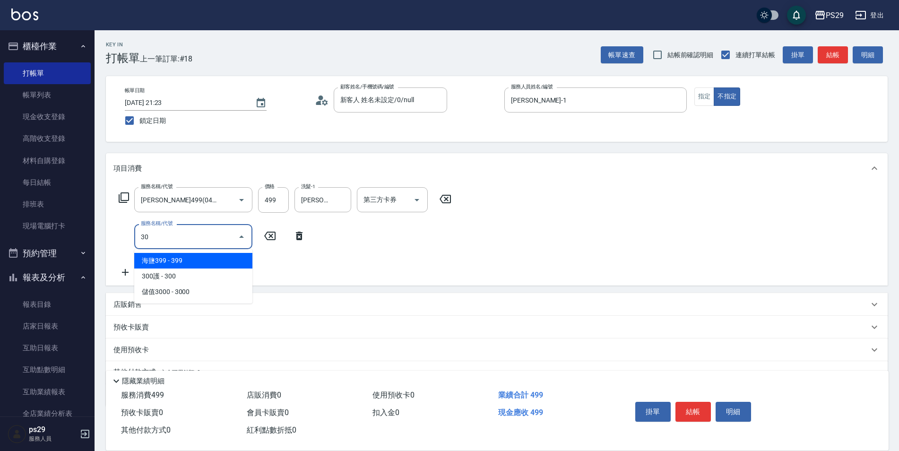
type input "304"
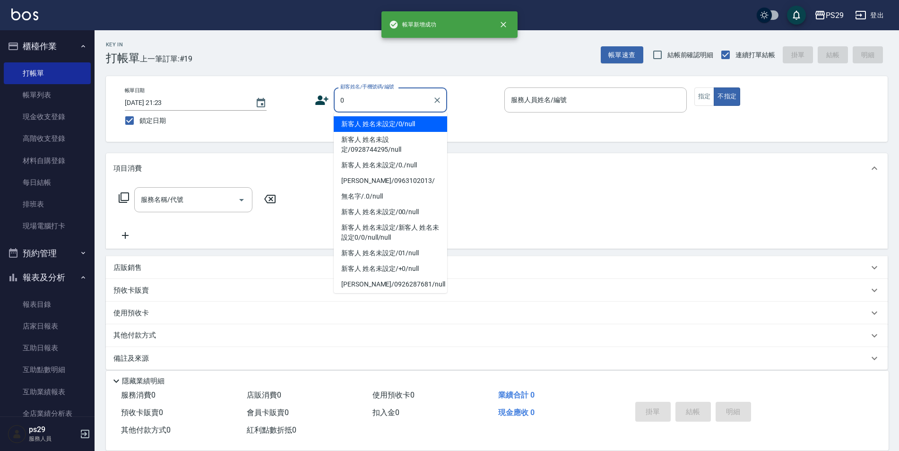
type input "新客人 姓名未設定/0/null"
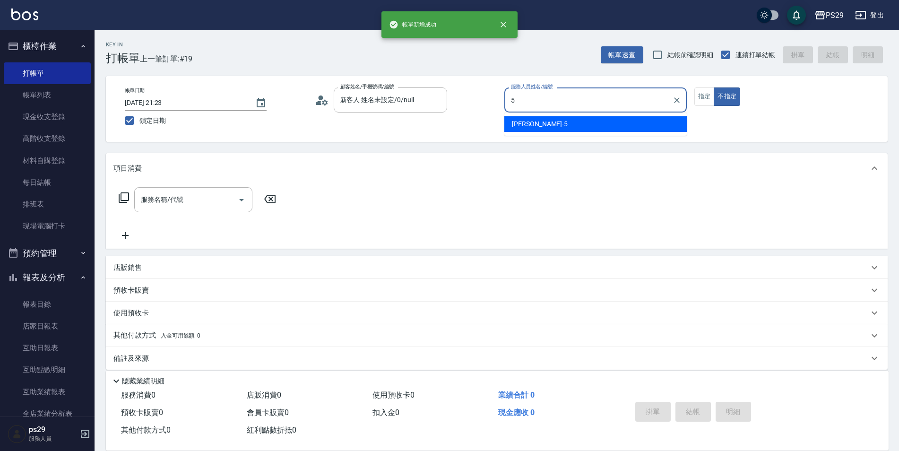
type input "[PERSON_NAME]維-5"
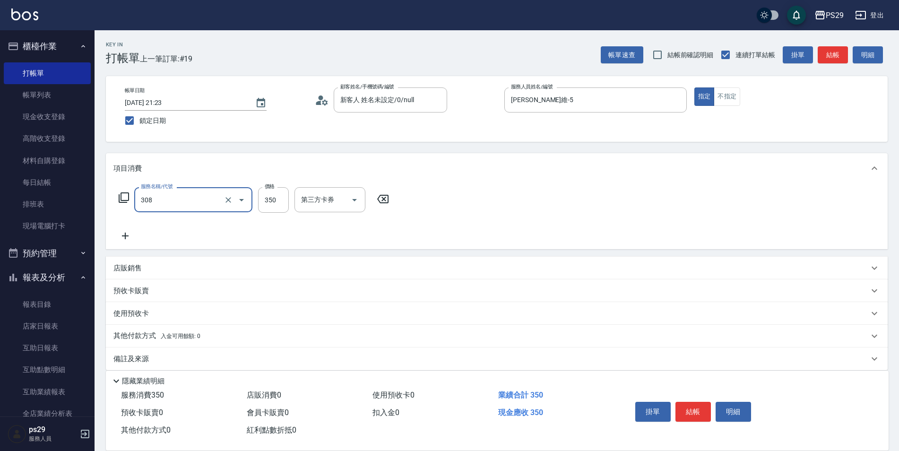
type input "洗+剪(308)"
type input "[PERSON_NAME]-20"
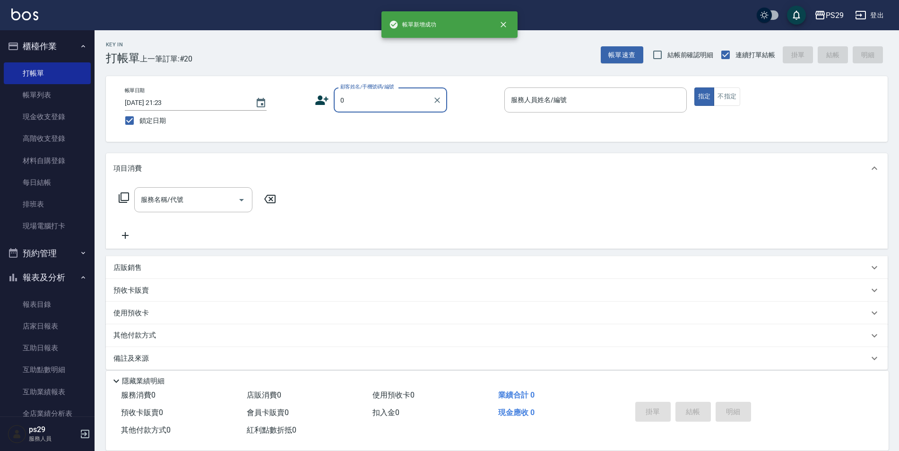
type input "新客人 姓名未設定/0/null"
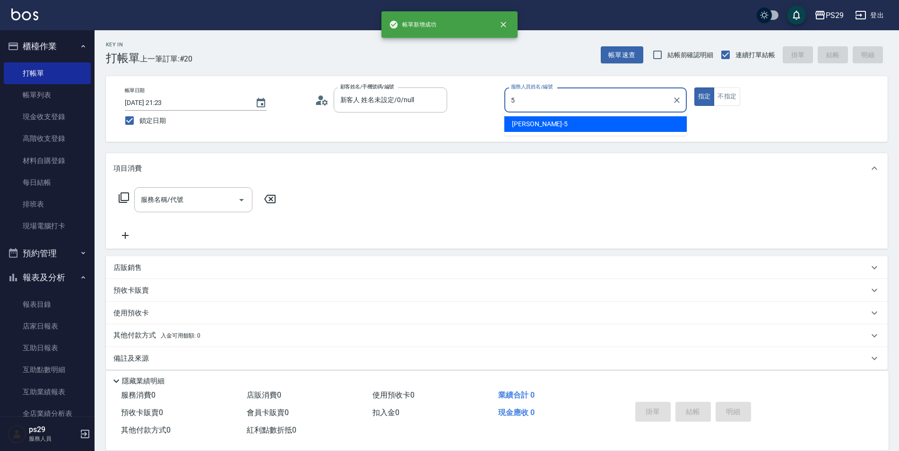
type input "[PERSON_NAME]維-5"
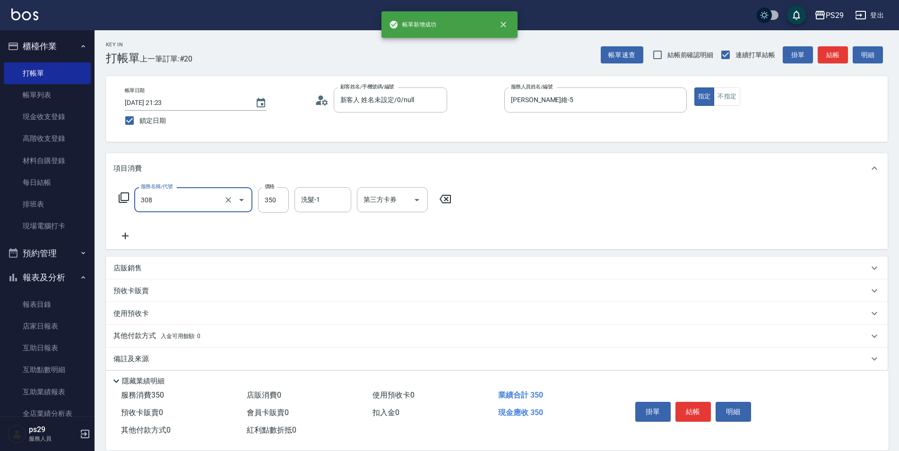
type input "洗+剪(308)"
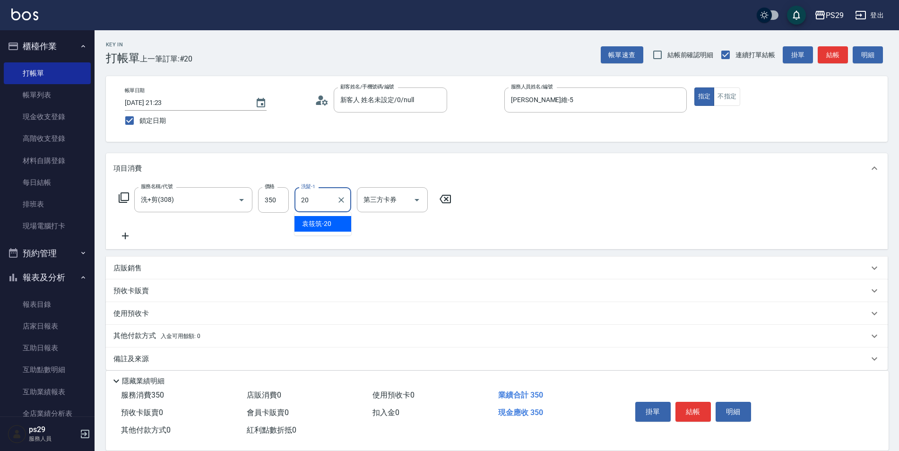
type input "[PERSON_NAME]-20"
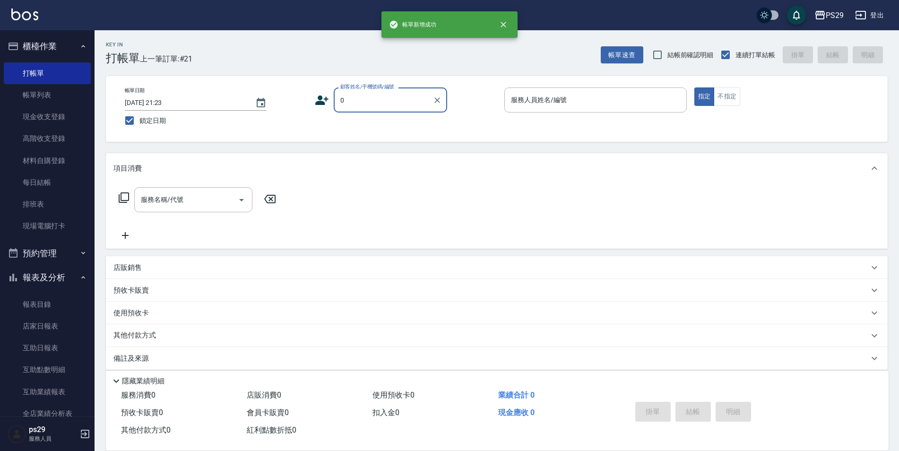
type input "新客人 姓名未設定/0/null"
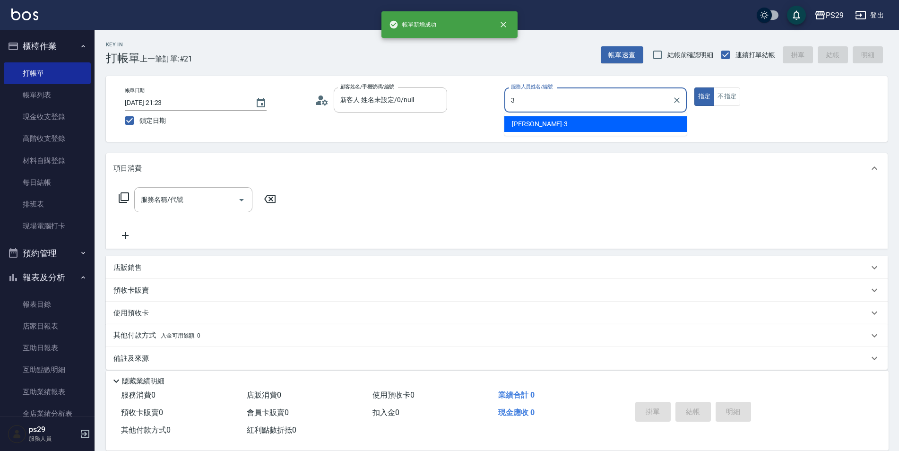
type input "[PERSON_NAME]-3"
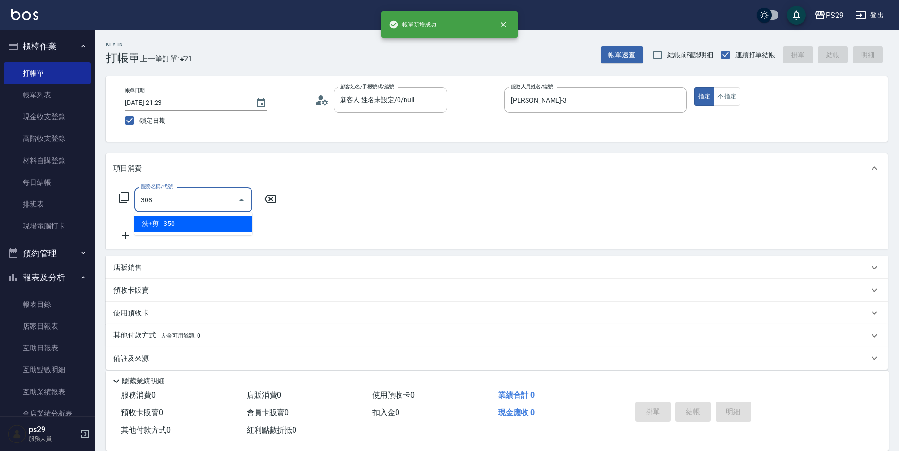
type input "洗+剪(308)"
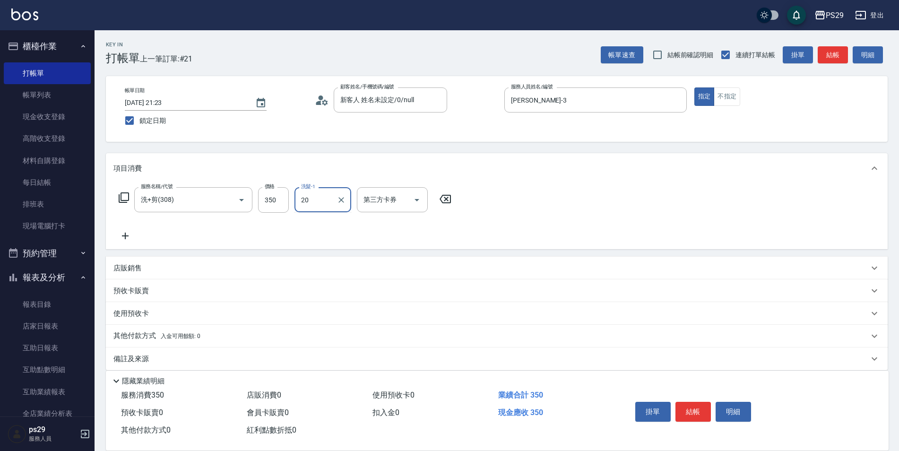
type input "[PERSON_NAME]-20"
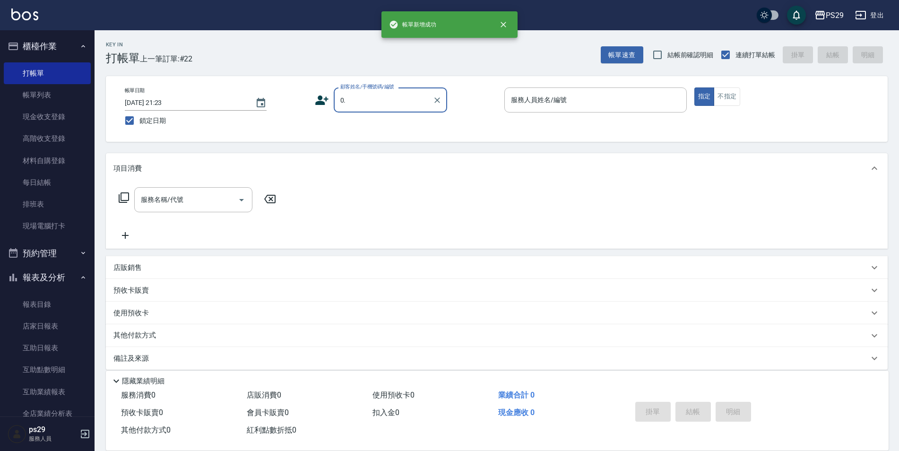
type input "新客人 姓名未設定/0./null"
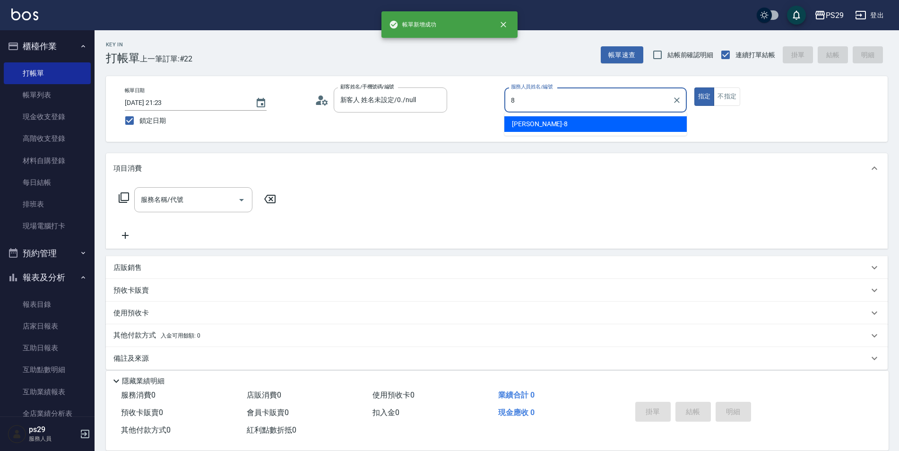
type input "[PERSON_NAME]-8"
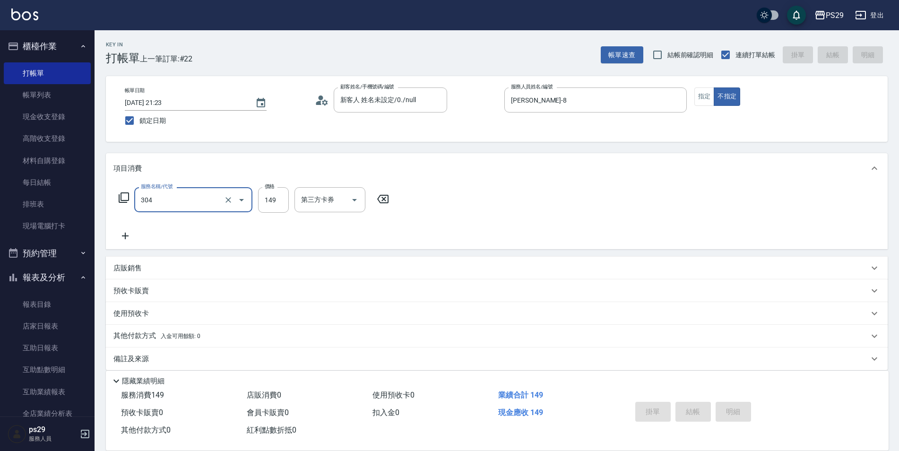
type input "304"
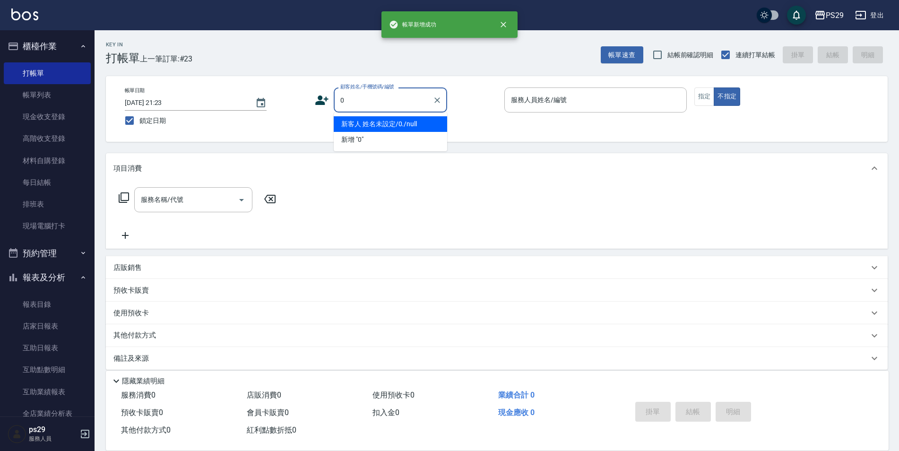
type input "新客人 姓名未設定/0./null"
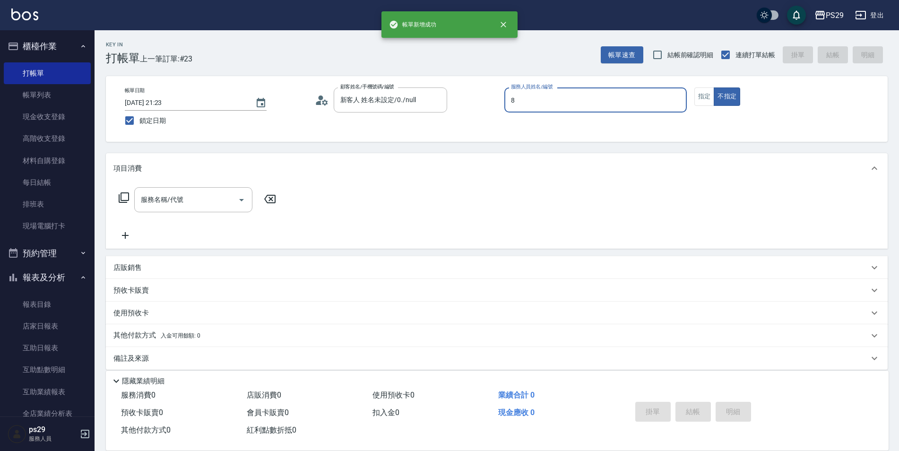
type input "[PERSON_NAME]-8"
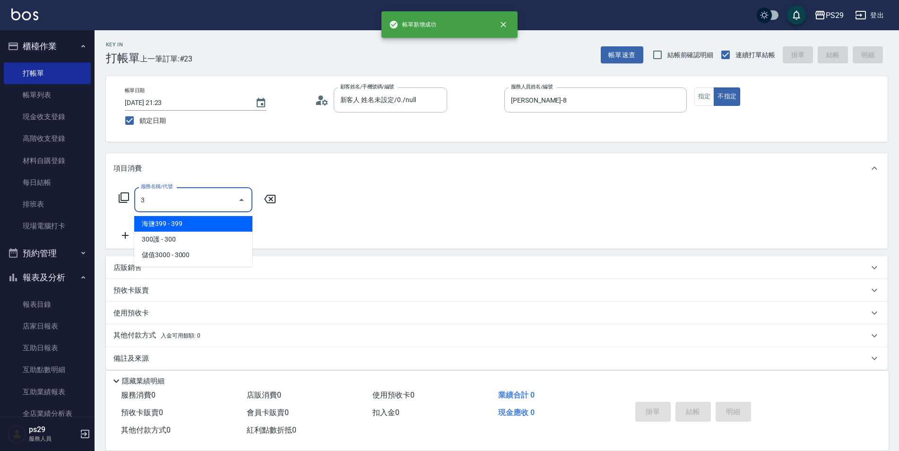
type input "30"
type input "新客人 姓名未設定/0/null"
type input "剪髮(306)"
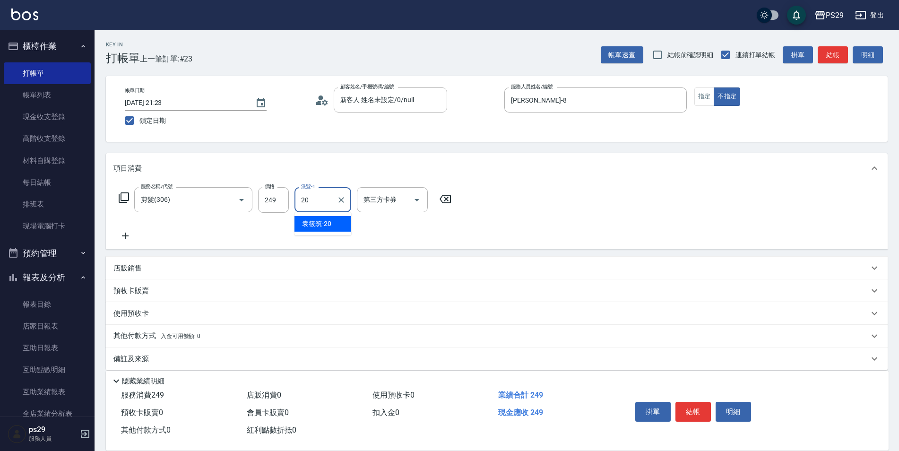
type input "[PERSON_NAME]-20"
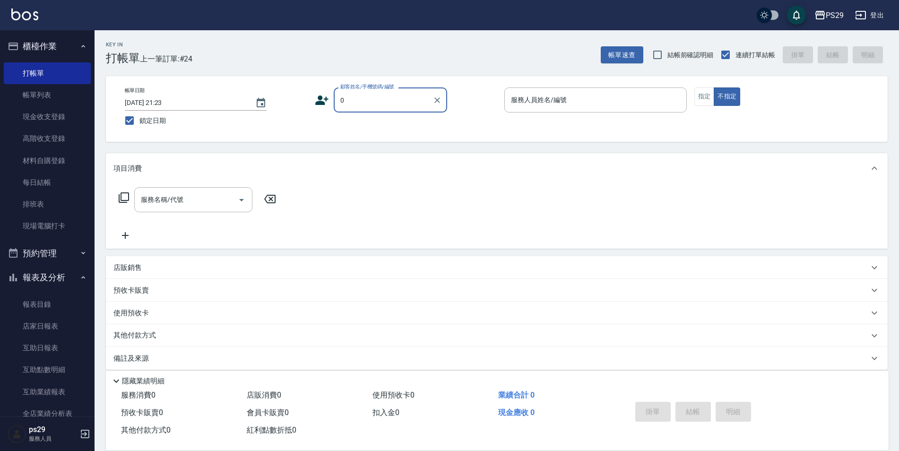
type input "新客人 姓名未設定/0./null"
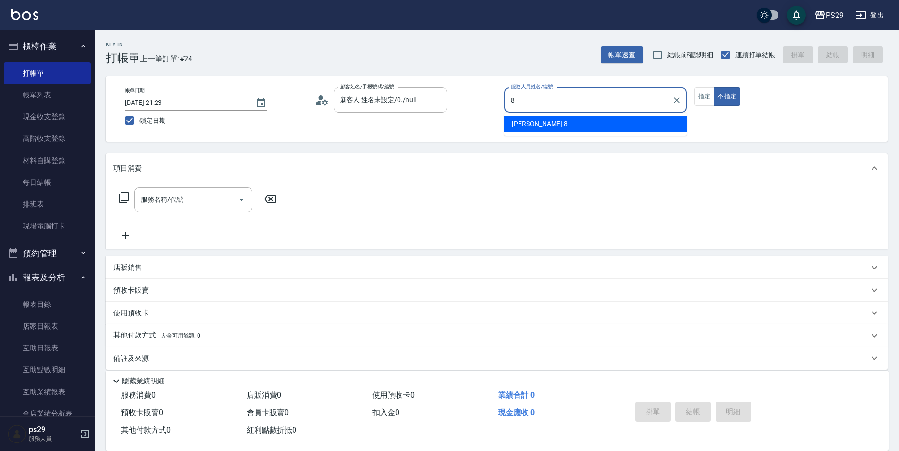
type input "[PERSON_NAME]-8"
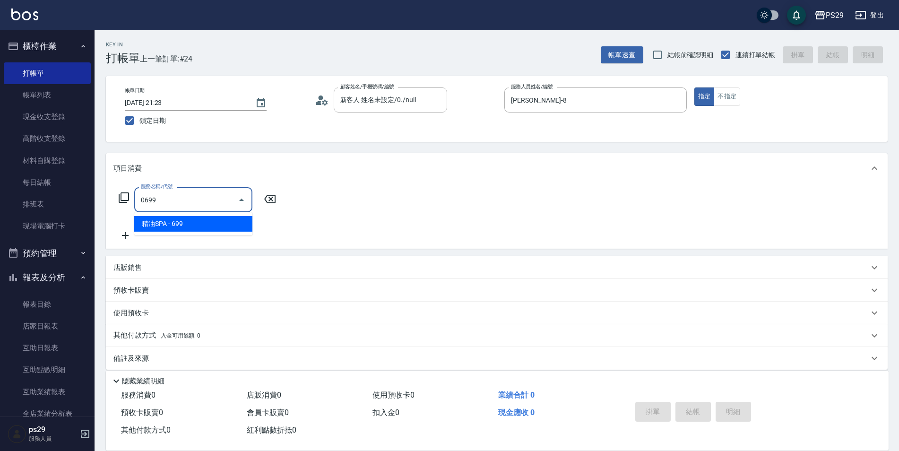
type input "精油SPA(0699)"
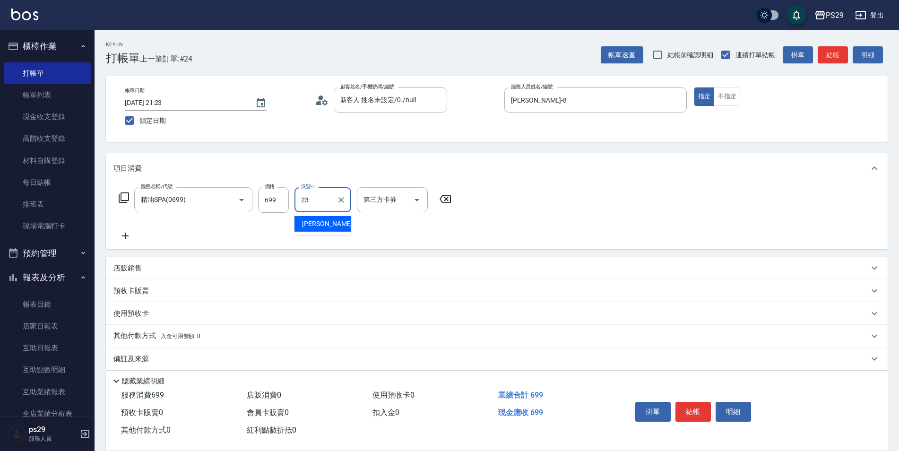
type input "[PERSON_NAME]-23"
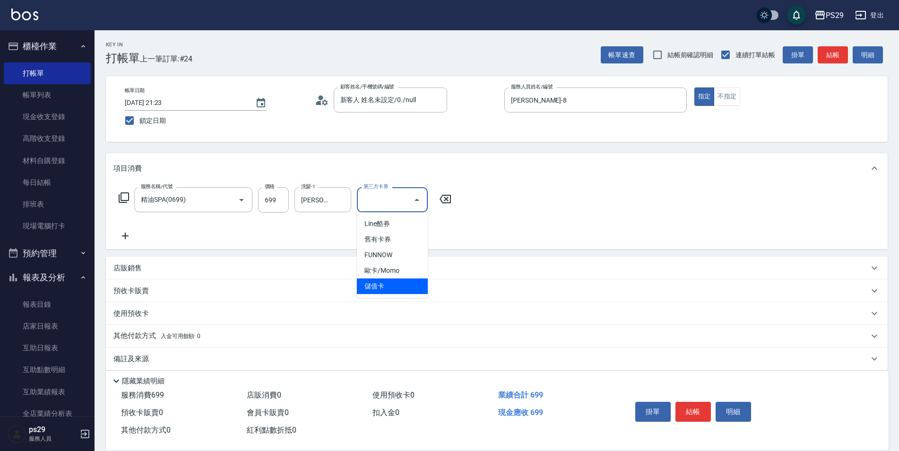
type input "儲值卡"
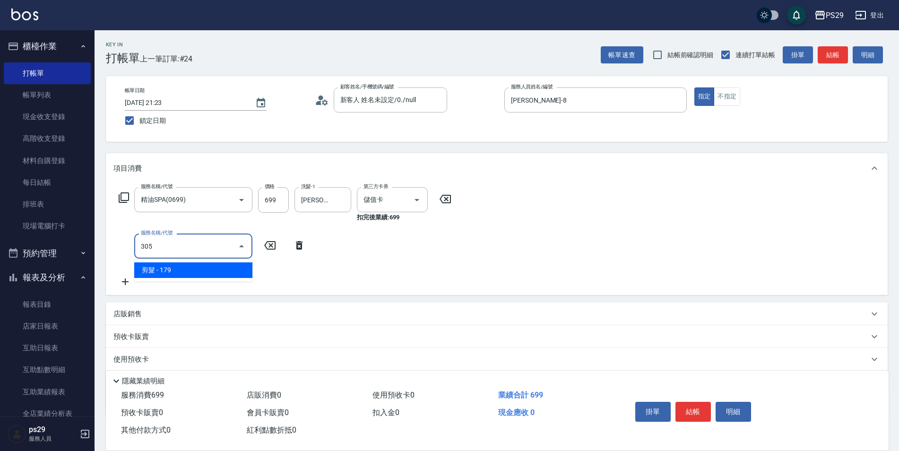
type input "剪髮(305)"
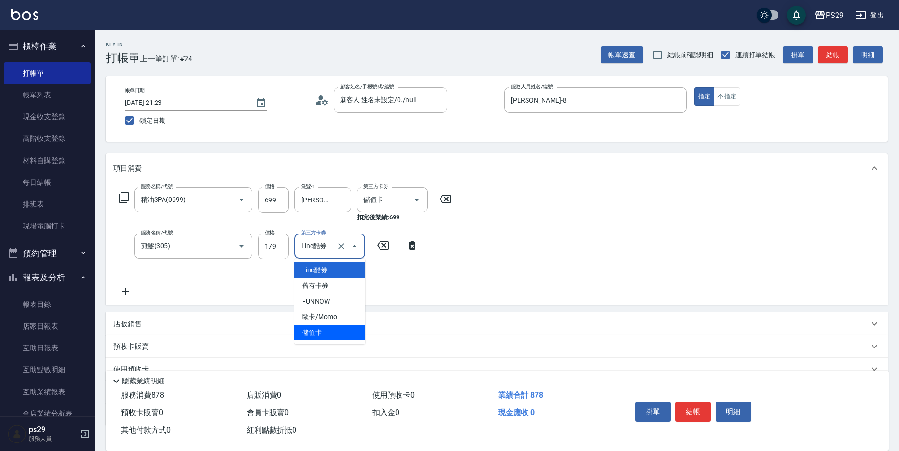
type input "儲值卡"
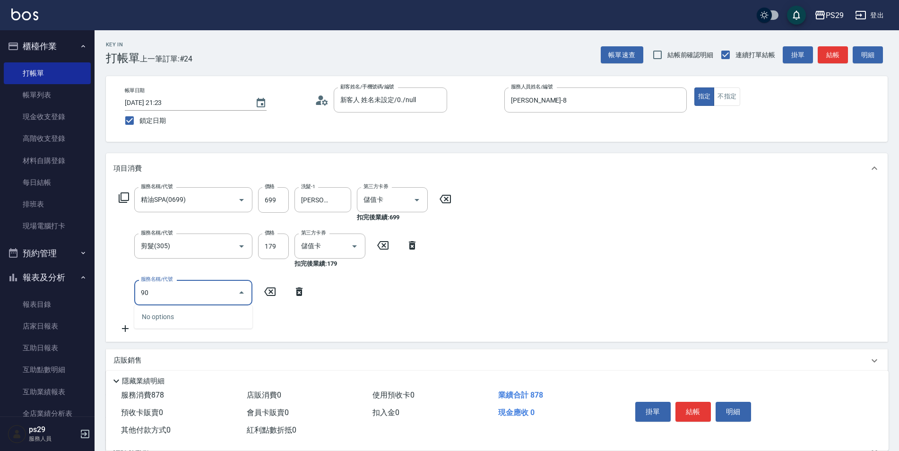
type input "901"
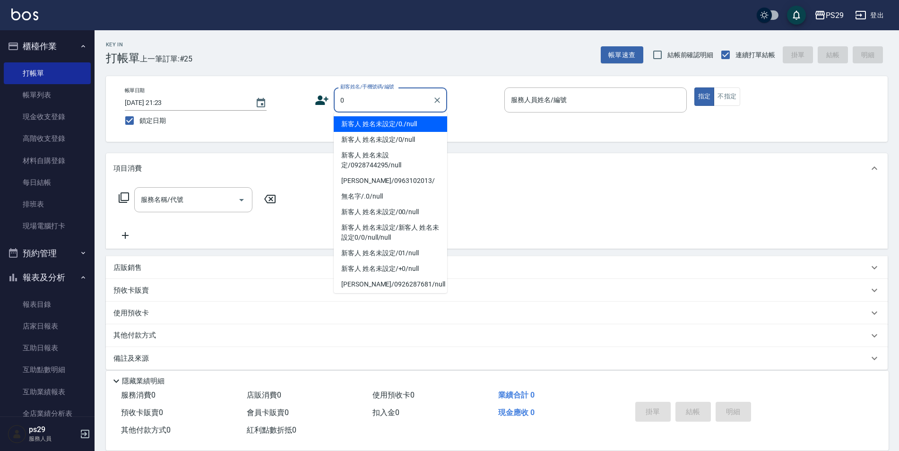
type input "新客人 姓名未設定/0./null"
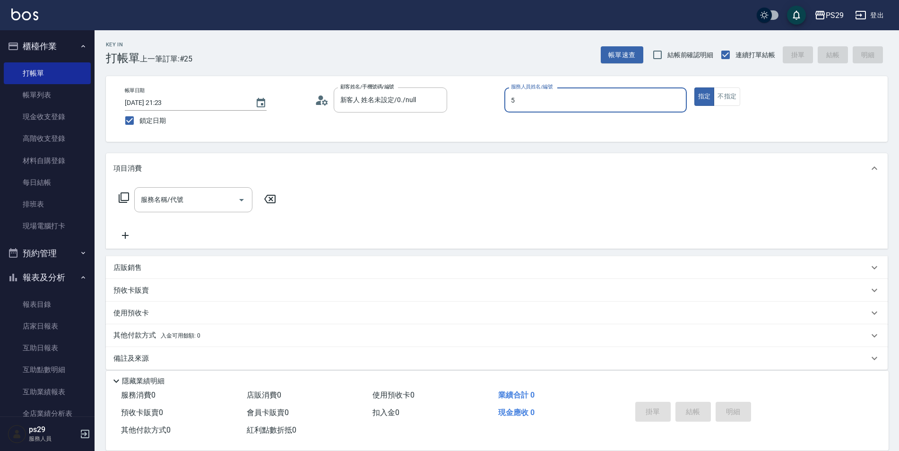
type input "[PERSON_NAME]維-5"
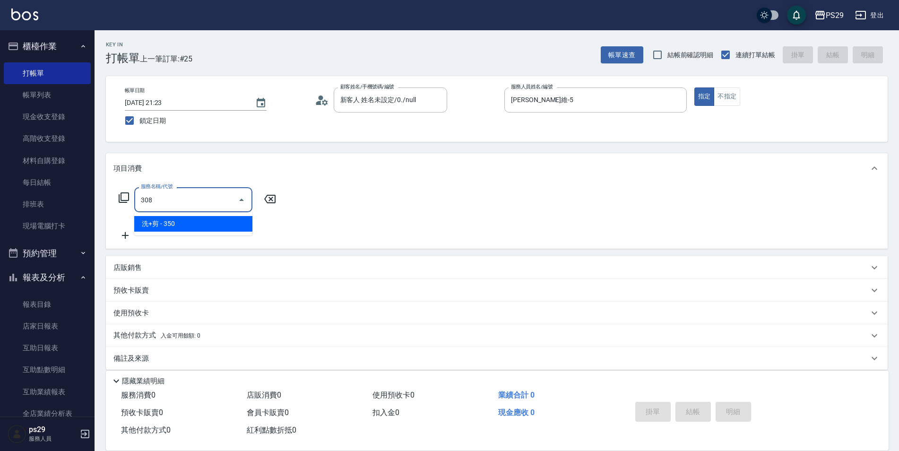
type input "洗+剪(308)"
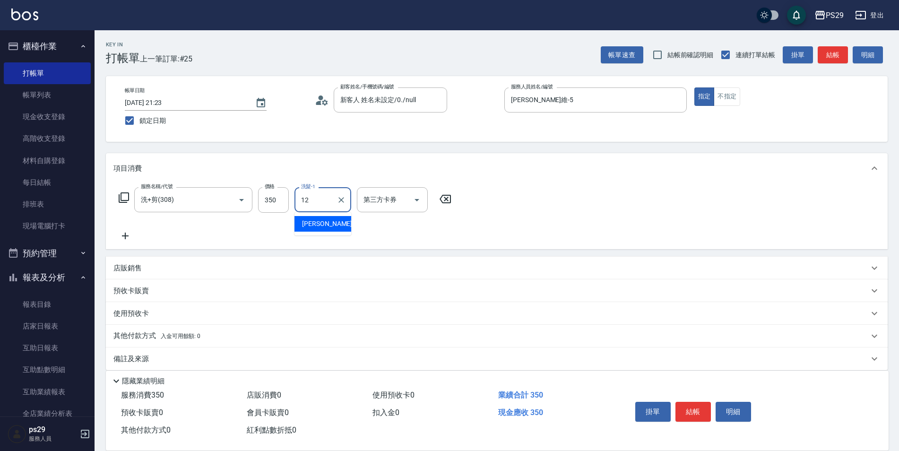
type input "[PERSON_NAME]-12"
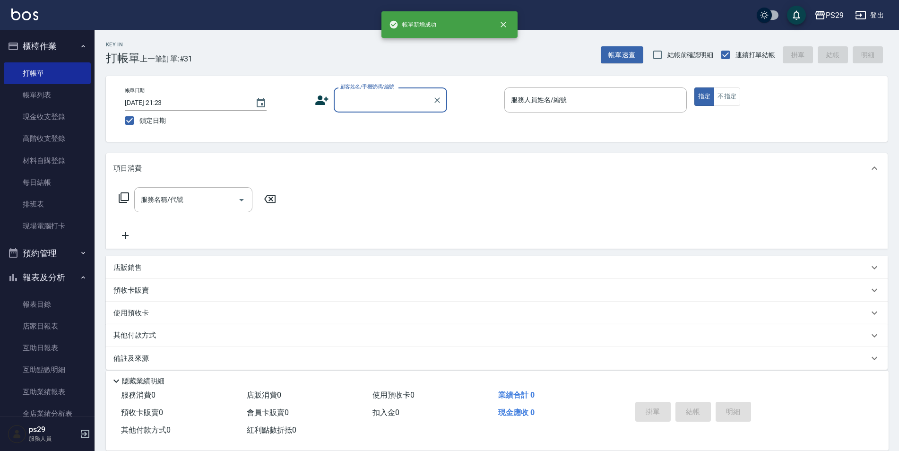
click at [36, 22] on div "PS29 登出" at bounding box center [449, 15] width 899 height 30
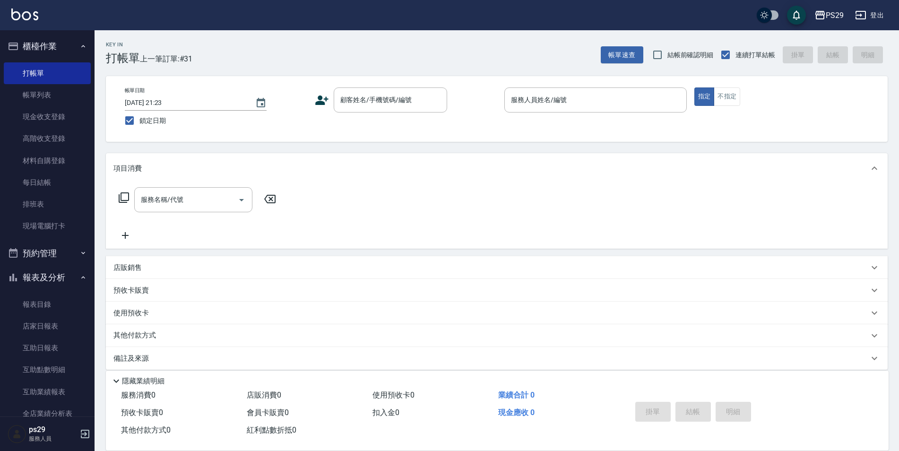
click at [31, 15] on img at bounding box center [24, 15] width 27 height 12
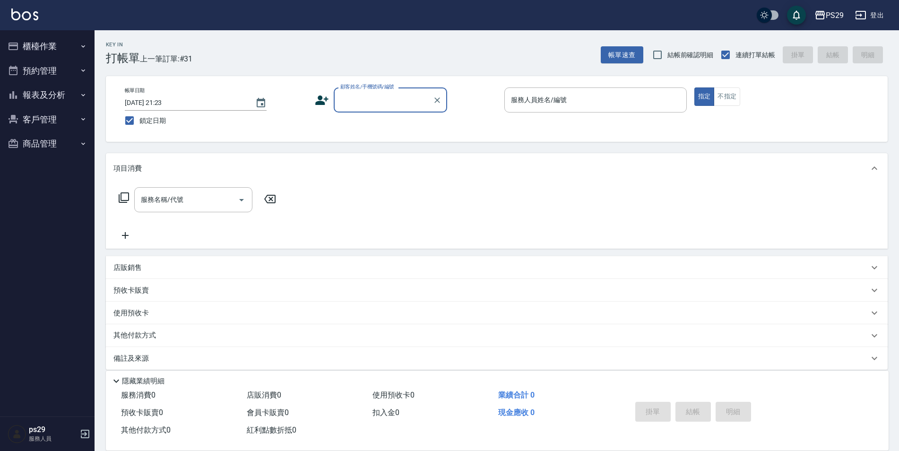
click at [52, 54] on button "櫃檯作業" at bounding box center [47, 46] width 87 height 25
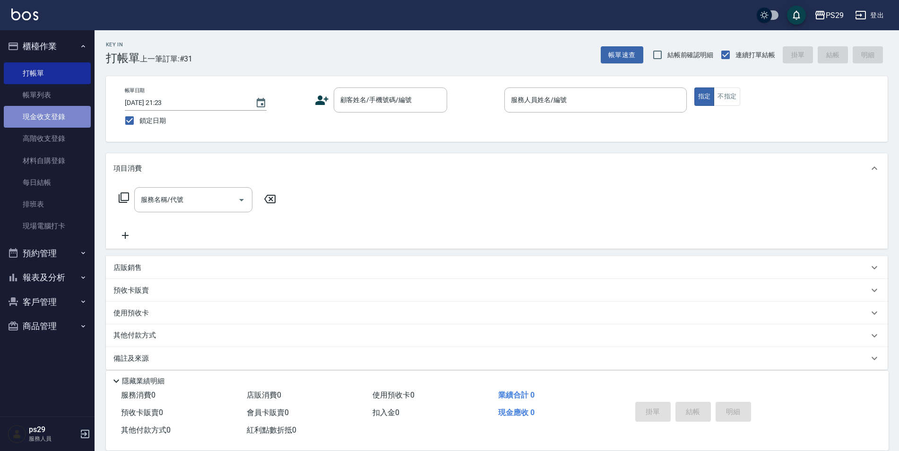
click at [56, 115] on link "現金收支登錄" at bounding box center [47, 117] width 87 height 22
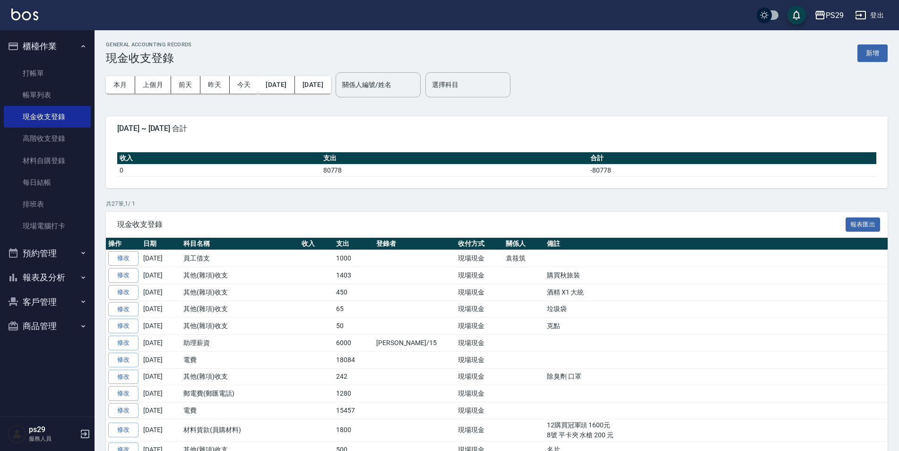
click at [847, 49] on div "GENERAL ACCOUNTING RECORDS 現金收支登錄 新增" at bounding box center [497, 53] width 782 height 23
click at [868, 54] on button "新增" at bounding box center [873, 52] width 30 height 17
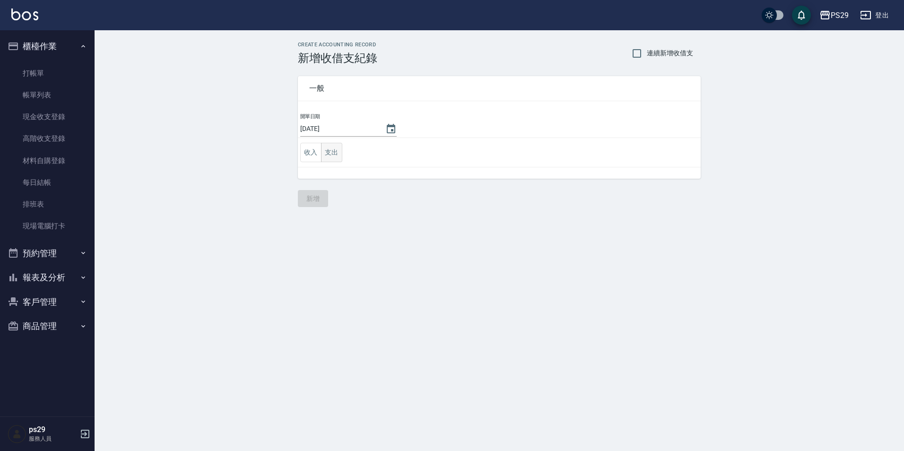
click at [335, 151] on button "支出" at bounding box center [331, 152] width 21 height 19
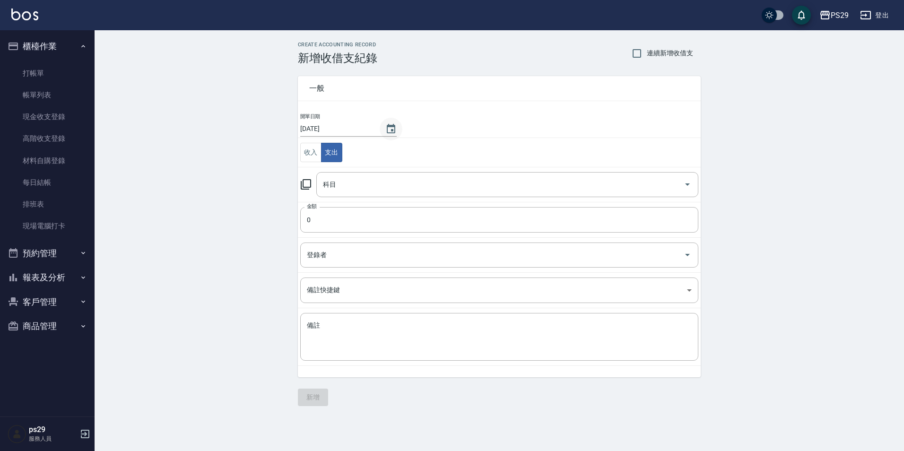
click at [380, 132] on button "Choose date, selected date is 2025-09-22" at bounding box center [391, 129] width 23 height 23
click at [642, 172] on div "科目" at bounding box center [507, 184] width 382 height 25
click at [582, 177] on input "科目" at bounding box center [500, 184] width 359 height 17
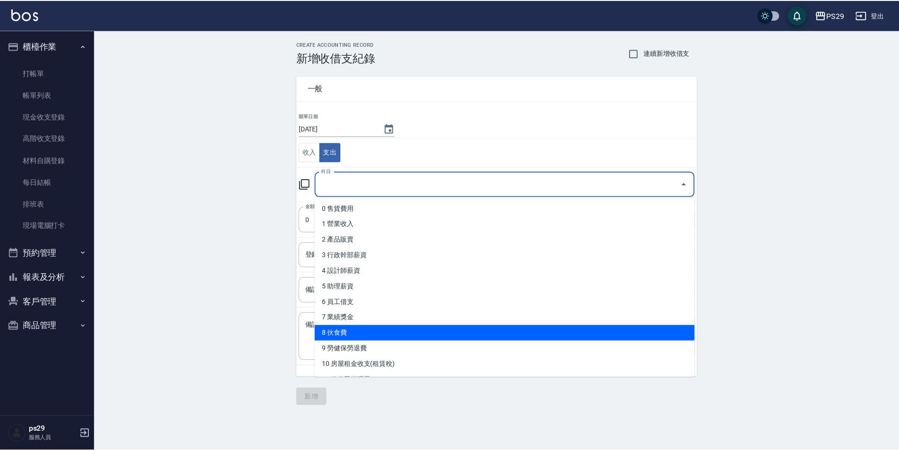
scroll to position [47, 0]
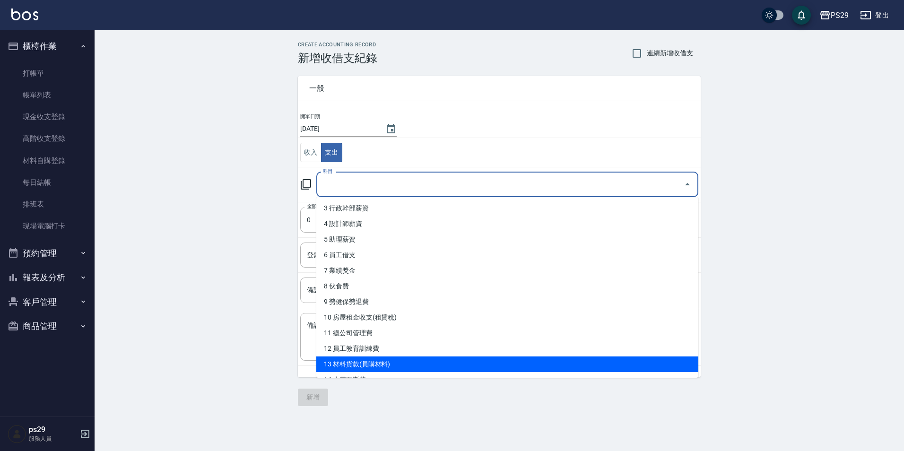
click at [372, 358] on li "13 材料貨款(員購材料)" at bounding box center [507, 364] width 382 height 16
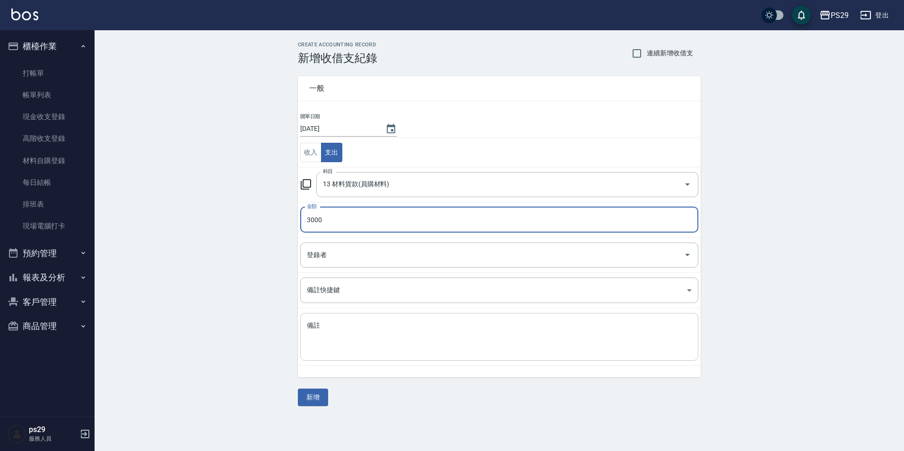
click at [372, 331] on textarea "備註" at bounding box center [499, 337] width 385 height 32
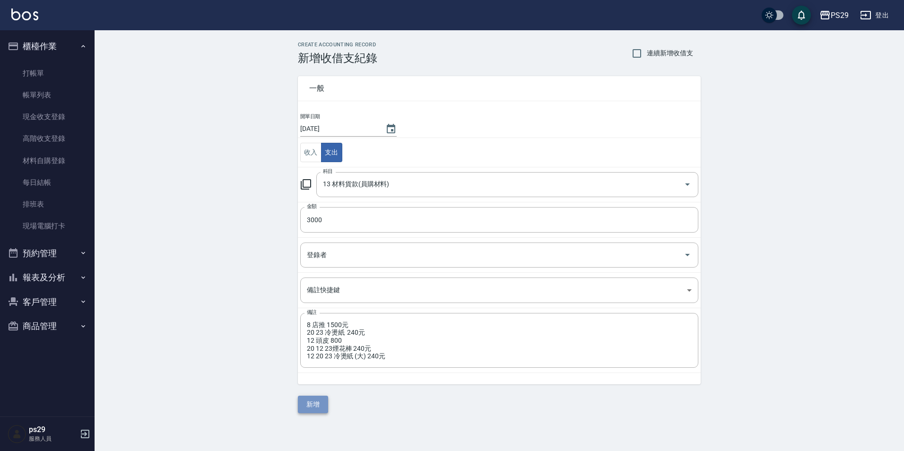
click at [317, 400] on button "新增" at bounding box center [313, 404] width 30 height 17
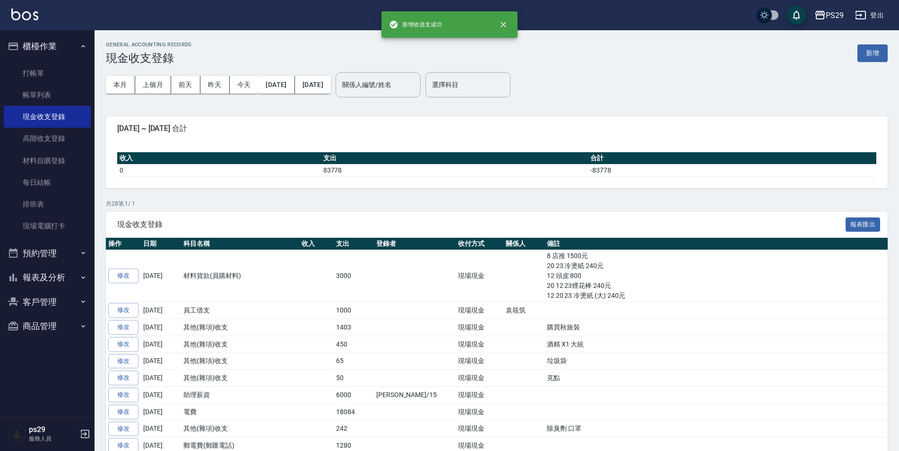
click at [34, 14] on img at bounding box center [24, 15] width 27 height 12
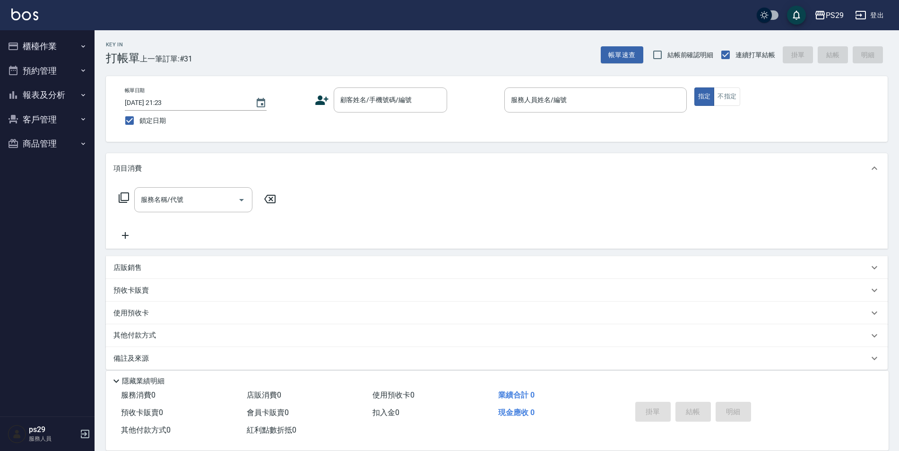
click at [34, 9] on img at bounding box center [24, 15] width 27 height 12
click at [36, 89] on button "報表及分析" at bounding box center [47, 95] width 87 height 25
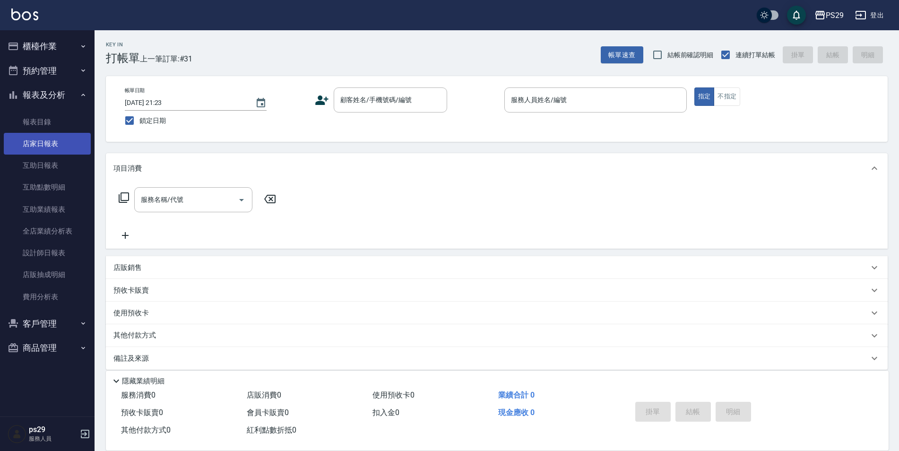
click at [58, 149] on link "店家日報表" at bounding box center [47, 144] width 87 height 22
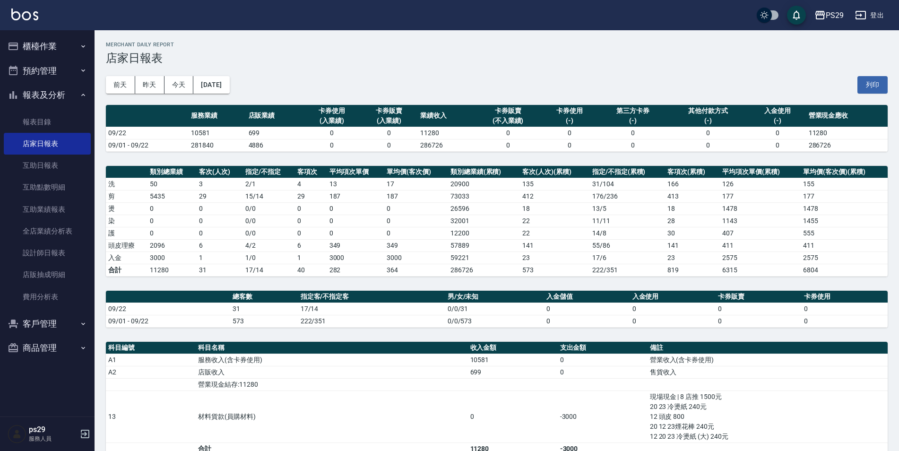
click at [39, 38] on ul "櫃檯作業 打帳單 帳單列表 現金收支登錄 高階收支登錄 材料自購登錄 每日結帳 排班表 現場電腦打卡 預約管理 預約管理 單日預約紀錄 單週預約紀錄 報表及分…" at bounding box center [47, 197] width 87 height 334
click at [58, 52] on button "櫃檯作業" at bounding box center [47, 46] width 87 height 25
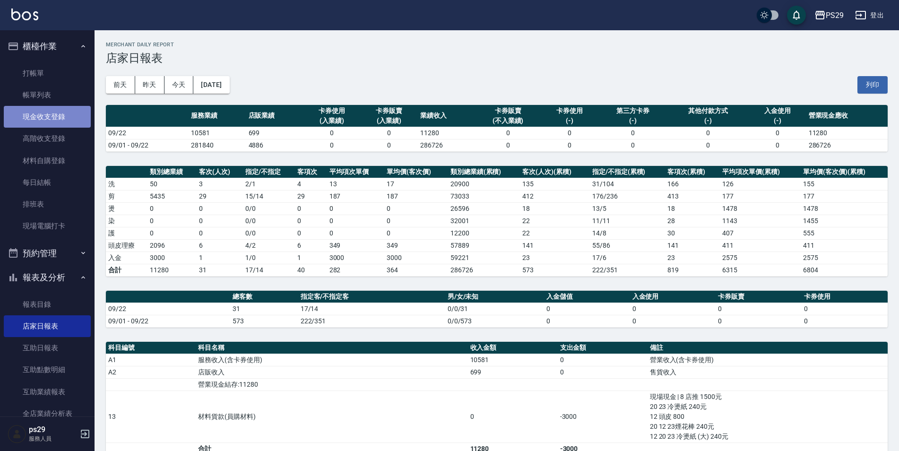
drag, startPoint x: 48, startPoint y: 117, endPoint x: 68, endPoint y: 125, distance: 21.9
click at [48, 118] on link "現金收支登錄" at bounding box center [47, 117] width 87 height 22
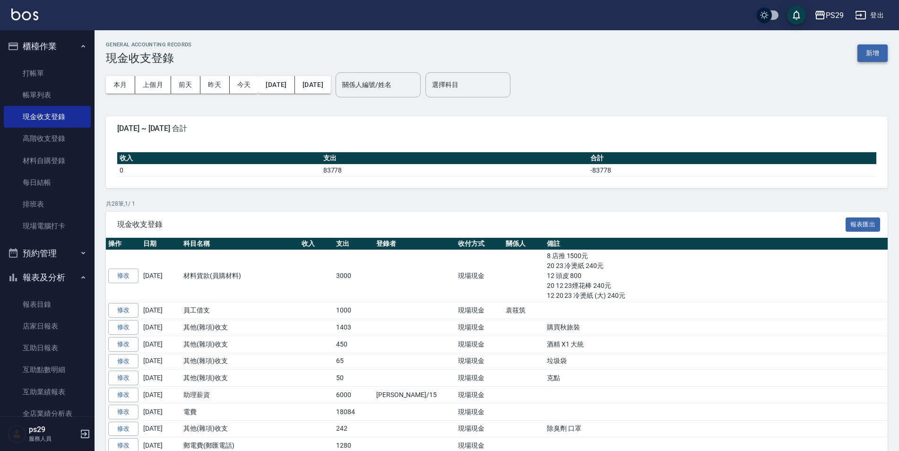
click at [862, 57] on button "新增" at bounding box center [873, 52] width 30 height 17
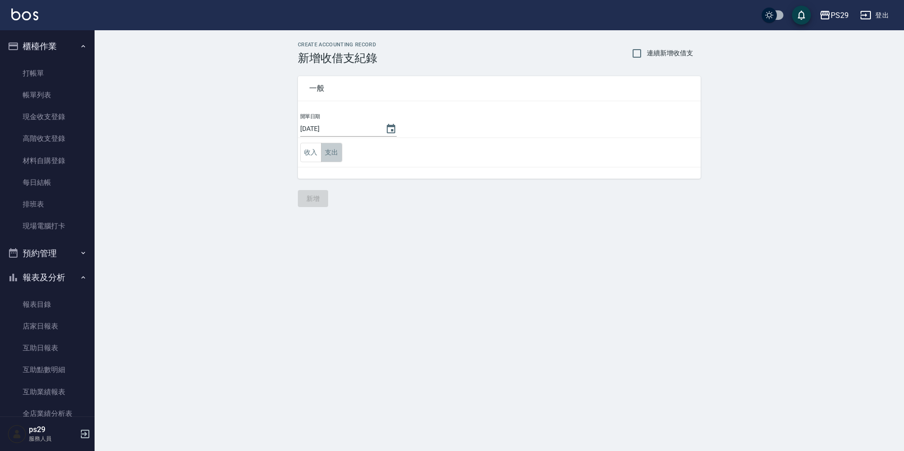
click at [341, 155] on button "支出" at bounding box center [331, 152] width 21 height 19
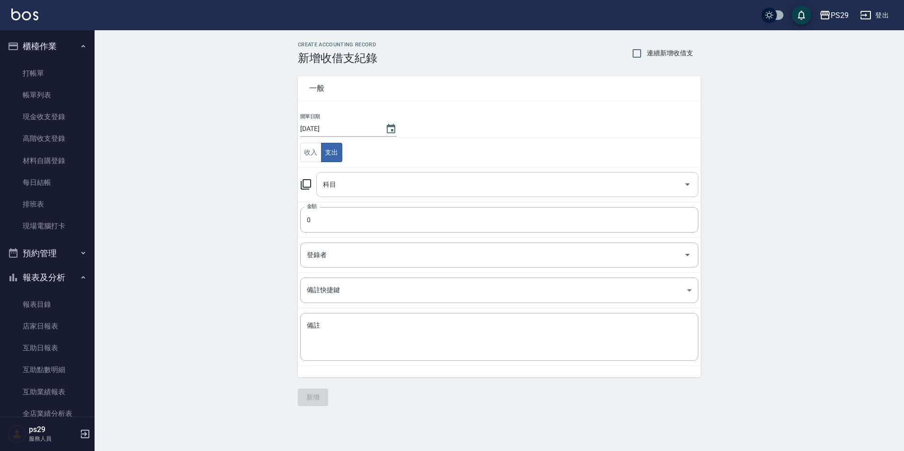
click at [349, 196] on div "科目" at bounding box center [507, 184] width 382 height 25
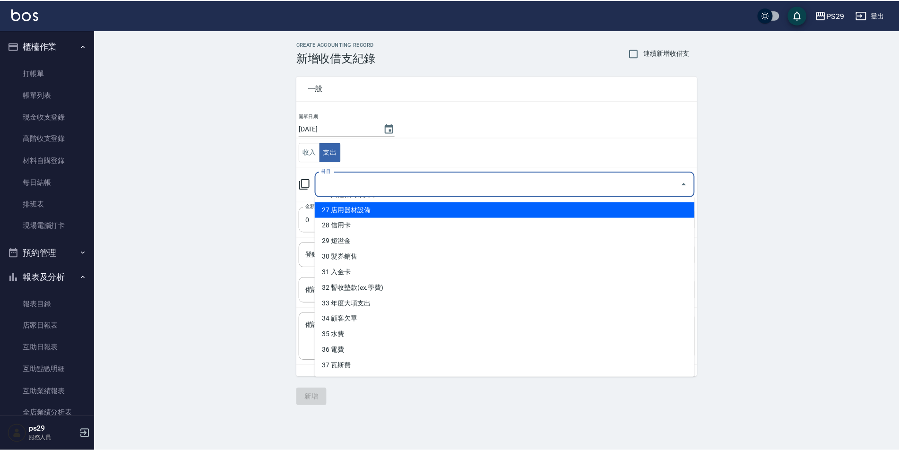
scroll to position [373, 0]
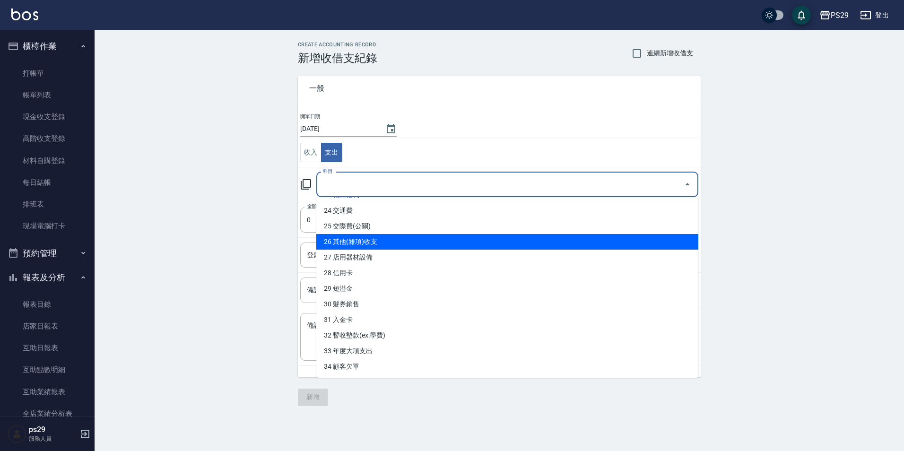
click at [359, 240] on li "26 其他(雜項)收支" at bounding box center [507, 242] width 382 height 16
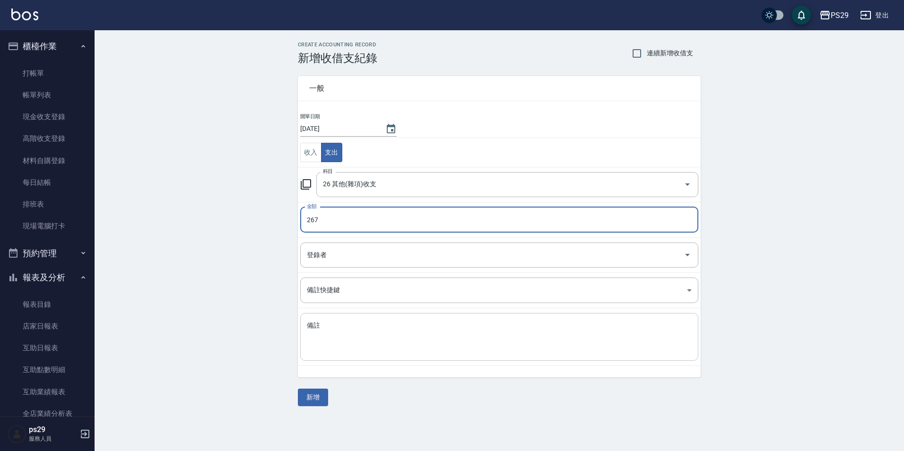
click at [364, 334] on textarea "備註" at bounding box center [499, 337] width 385 height 32
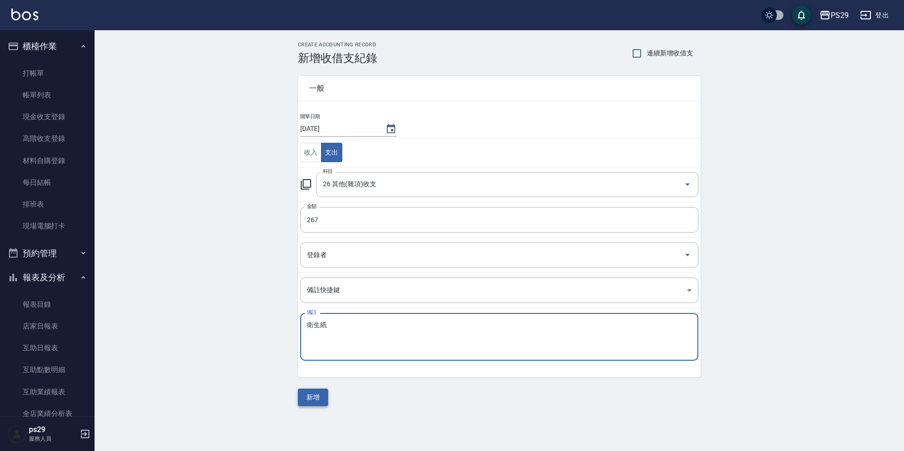
click at [307, 404] on button "新增" at bounding box center [313, 397] width 30 height 17
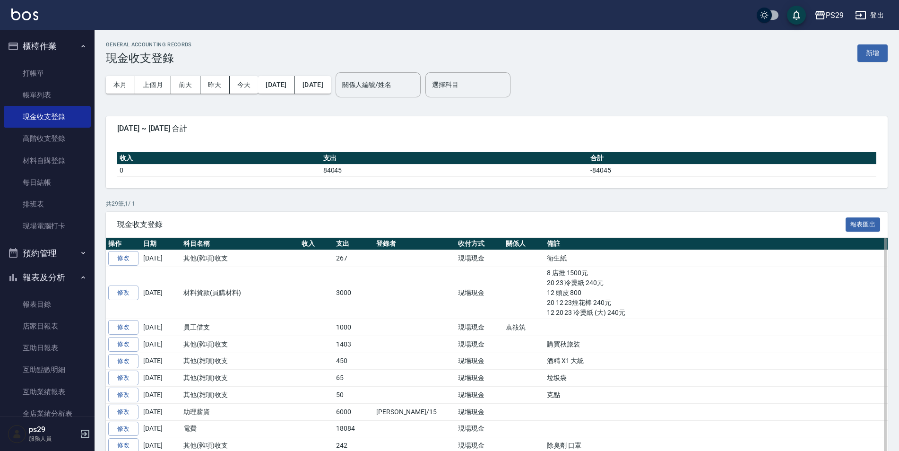
scroll to position [95, 0]
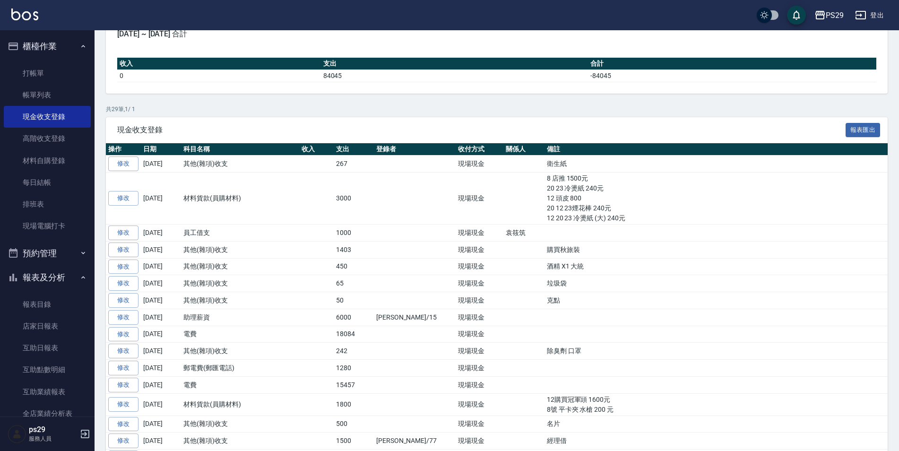
click at [66, 60] on ul "打帳單 帳單列表 現金收支登錄 高階收支登錄 材料自購登錄 每日結帳 排班表 現場電腦打卡" at bounding box center [47, 150] width 87 height 182
click at [74, 55] on button "櫃檯作業" at bounding box center [47, 46] width 87 height 25
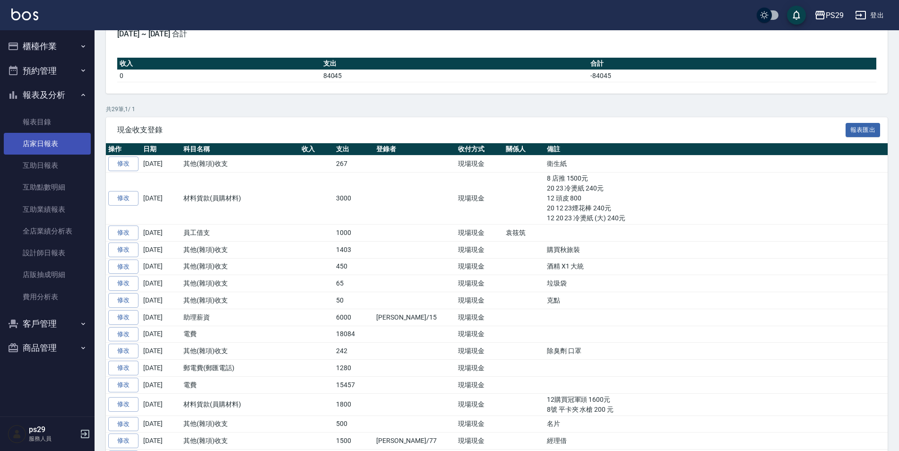
click at [55, 133] on link "店家日報表" at bounding box center [47, 144] width 87 height 22
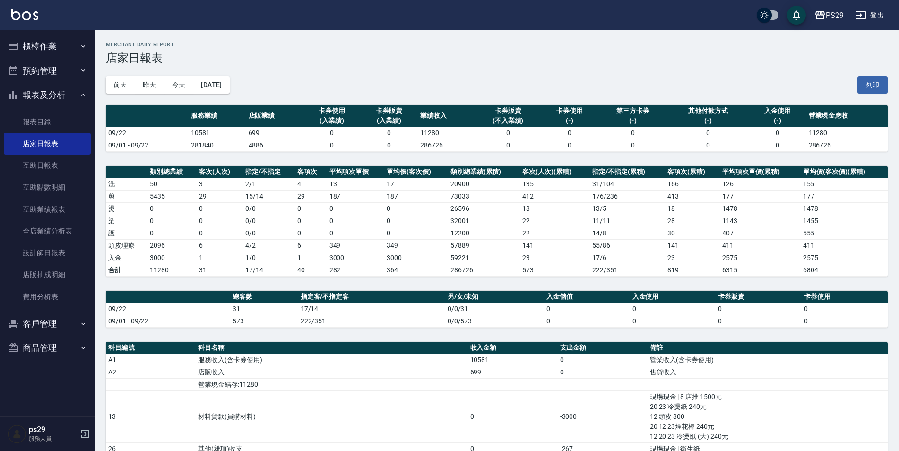
scroll to position [177, 0]
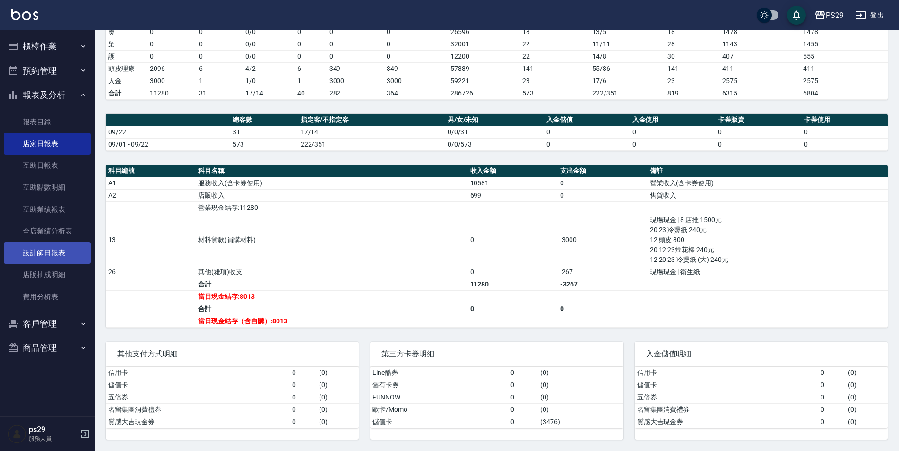
click at [18, 250] on link "設計師日報表" at bounding box center [47, 253] width 87 height 22
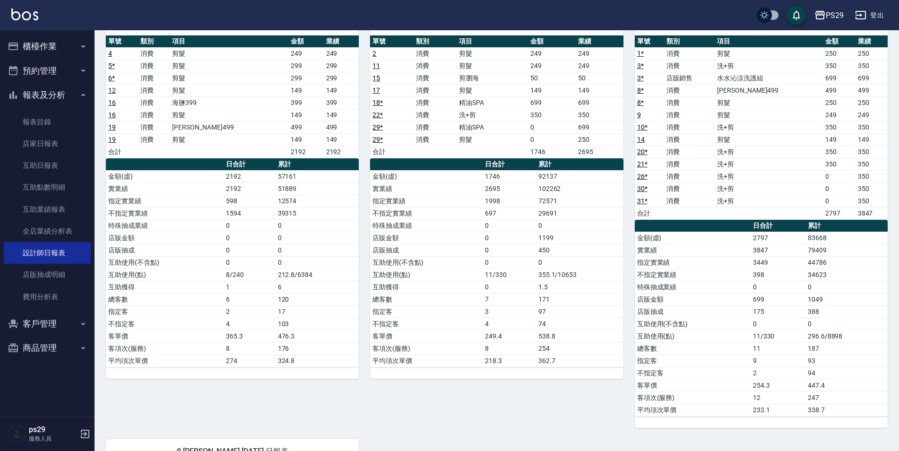
scroll to position [47, 0]
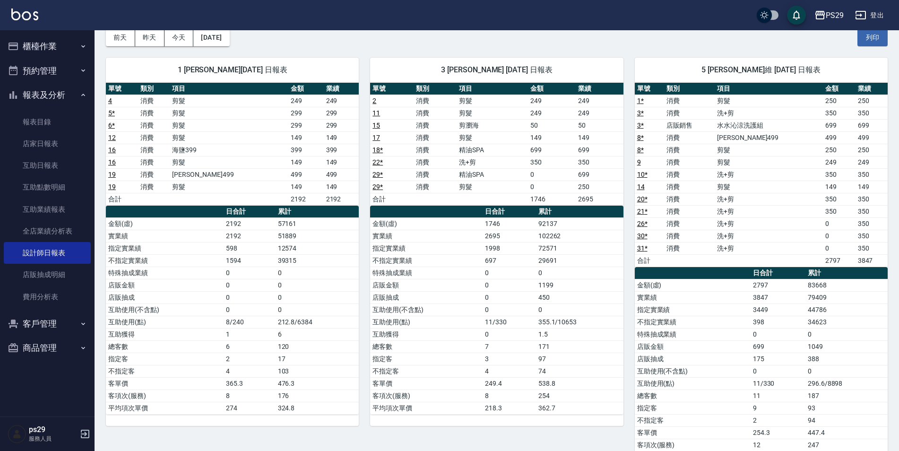
click at [29, 16] on img at bounding box center [24, 15] width 27 height 12
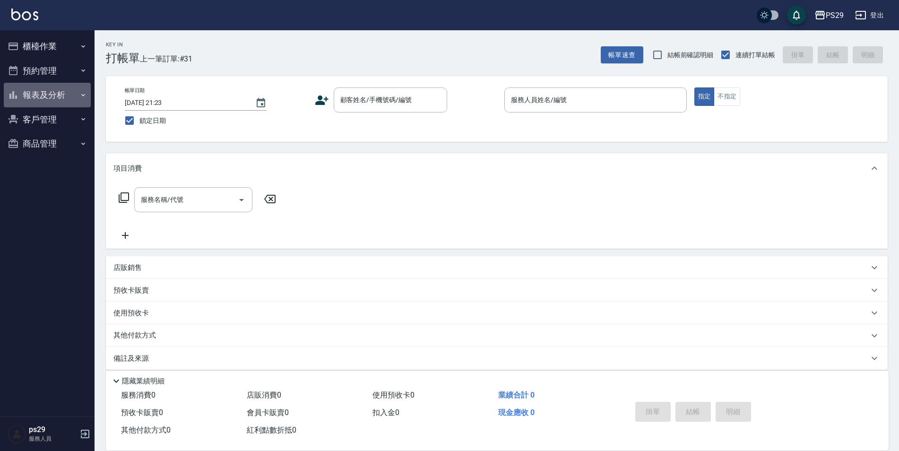
click at [44, 92] on button "報表及分析" at bounding box center [47, 95] width 87 height 25
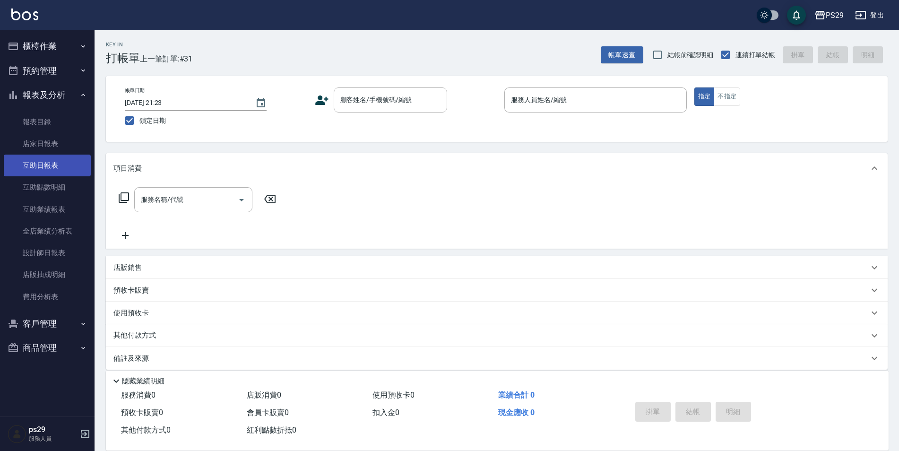
click at [54, 155] on link "互助日報表" at bounding box center [47, 166] width 87 height 22
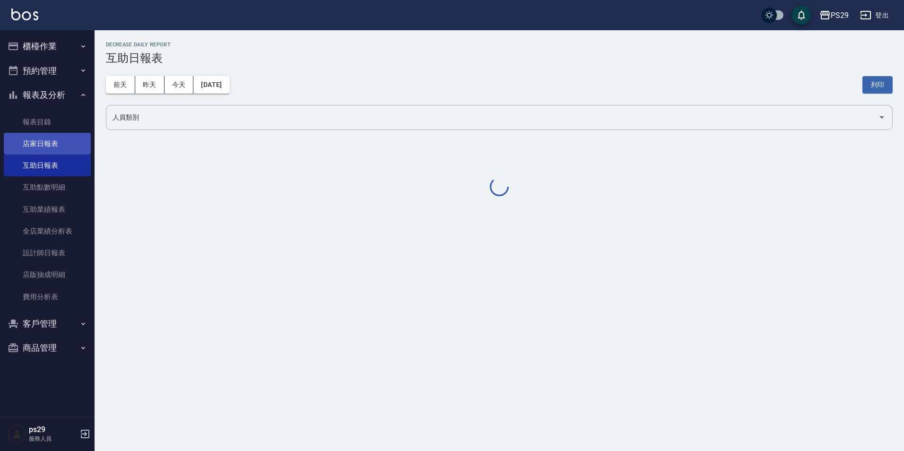
click at [61, 149] on link "店家日報表" at bounding box center [47, 144] width 87 height 22
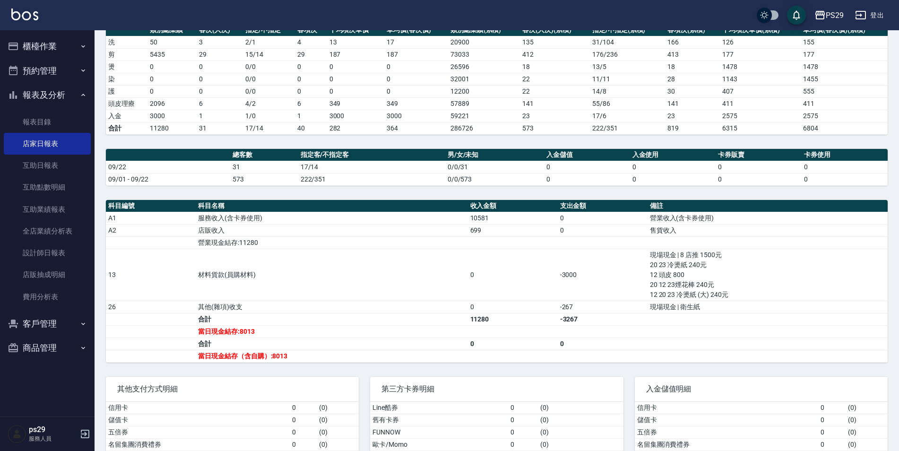
scroll to position [177, 0]
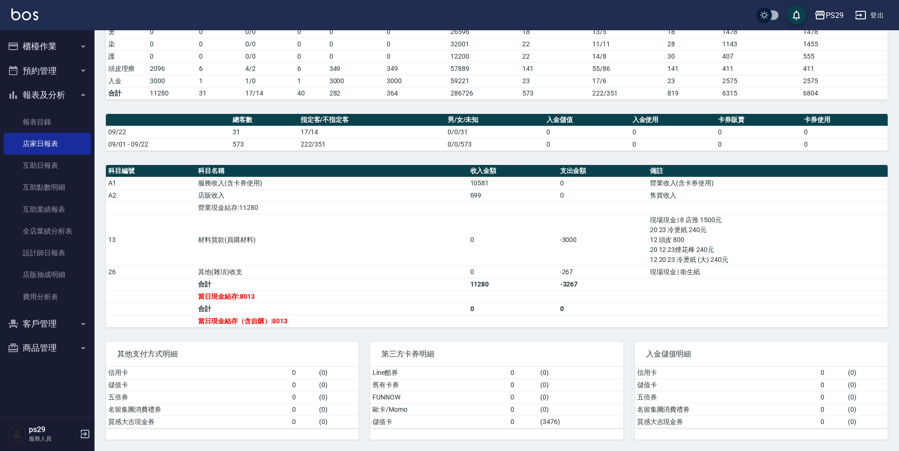
click at [25, 9] on img at bounding box center [24, 15] width 27 height 12
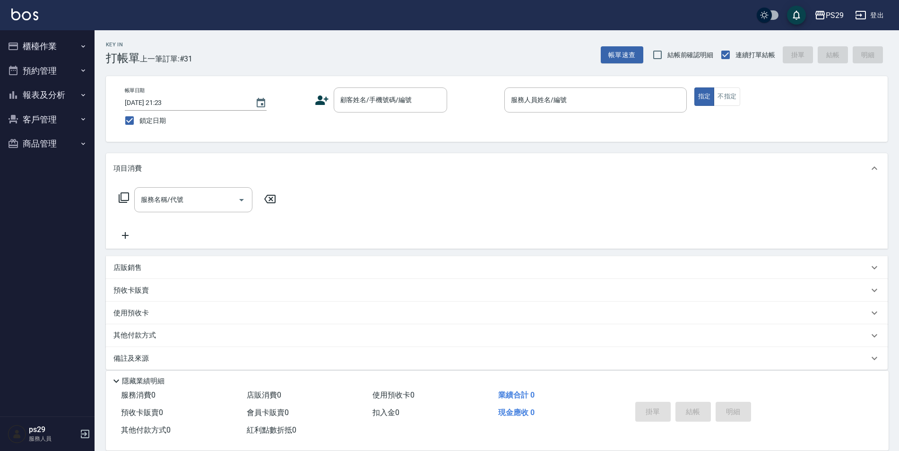
click at [29, 14] on img at bounding box center [24, 15] width 27 height 12
